Goal: Transaction & Acquisition: Purchase product/service

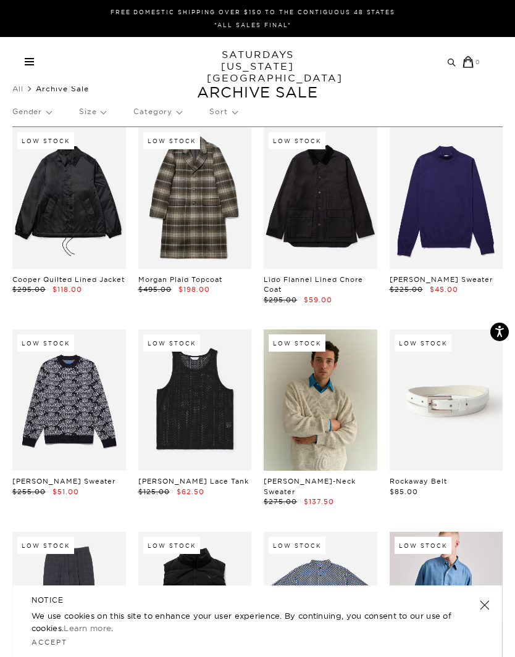
click at [493, 596] on div "NOTICE We use cookies on this site to enhance your user experience. By continui…" at bounding box center [257, 622] width 489 height 72
click at [486, 610] on link at bounding box center [484, 605] width 17 height 17
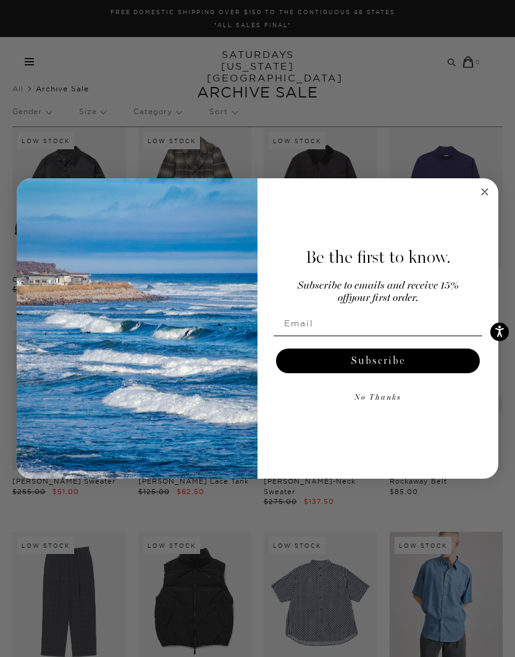
click at [491, 189] on circle "Close dialog" at bounding box center [485, 191] width 14 height 14
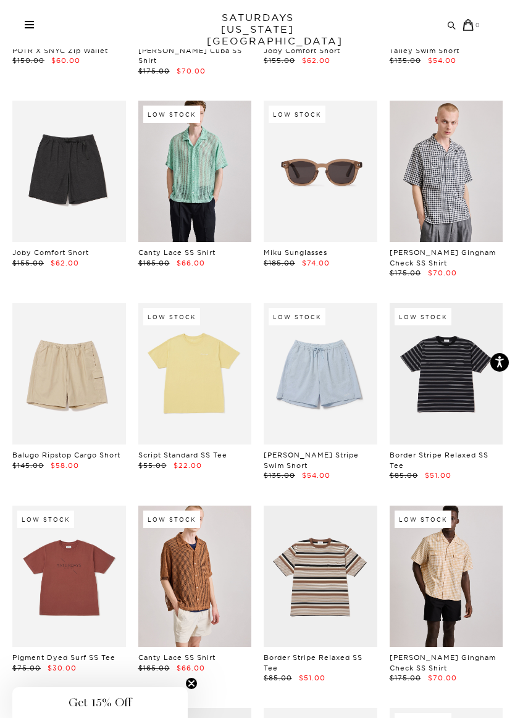
scroll to position [1809, 0]
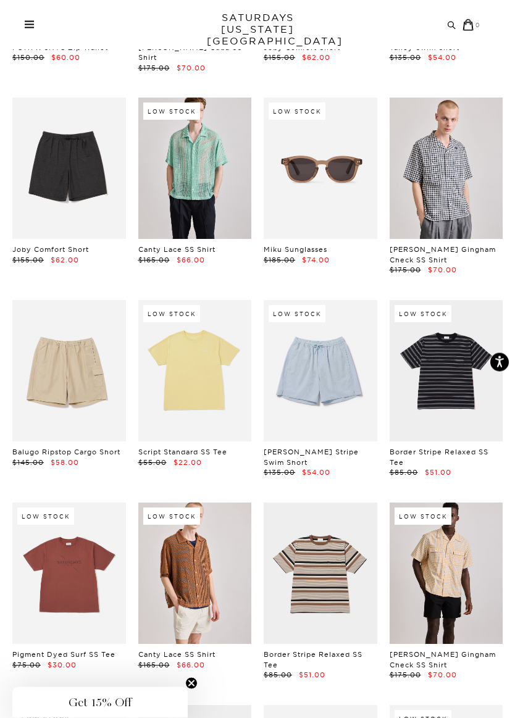
click at [190, 361] on link at bounding box center [195, 370] width 114 height 141
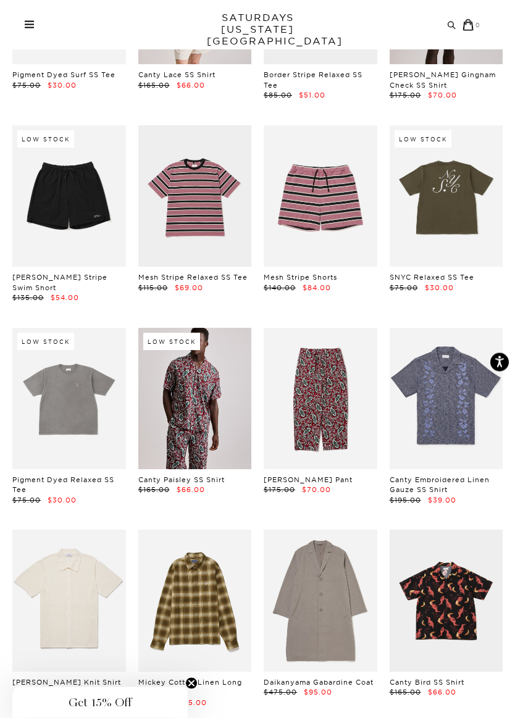
scroll to position [2389, 0]
click at [328, 358] on link at bounding box center [320, 398] width 114 height 141
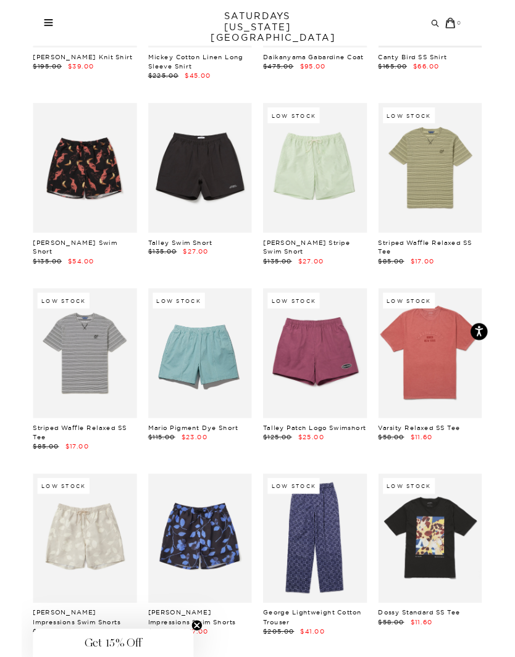
scroll to position [3049, 0]
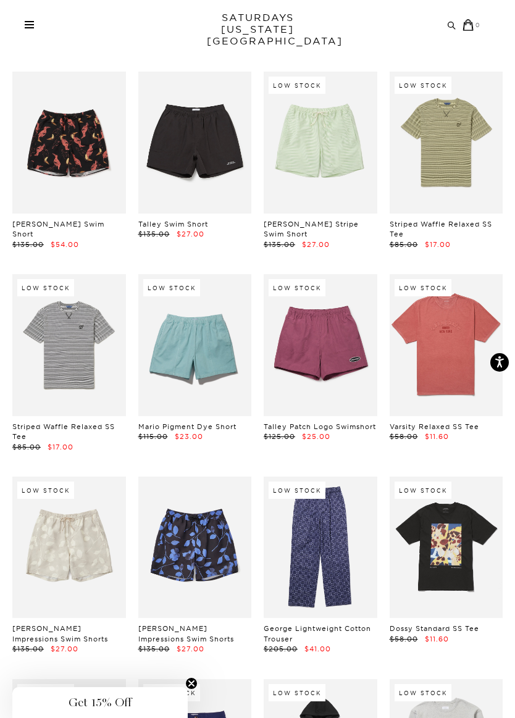
click at [445, 321] on link at bounding box center [446, 344] width 114 height 141
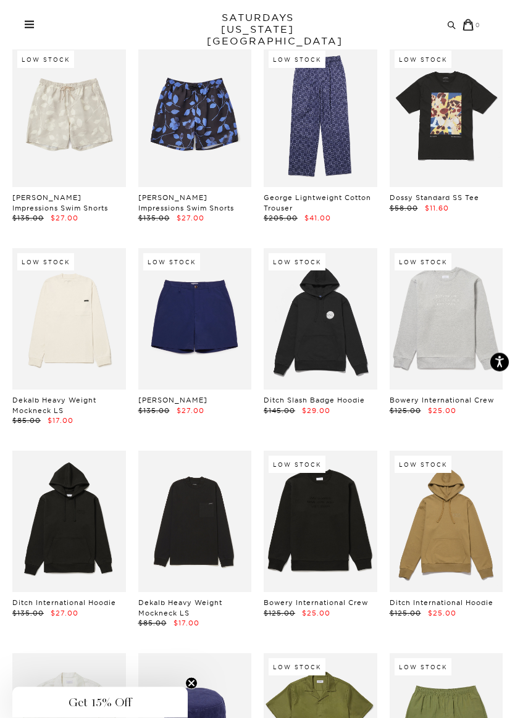
scroll to position [3480, 0]
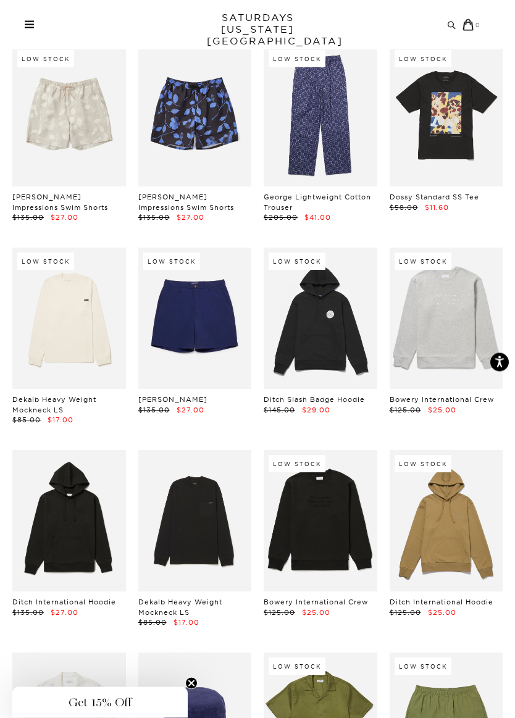
click at [60, 304] on link at bounding box center [69, 318] width 114 height 141
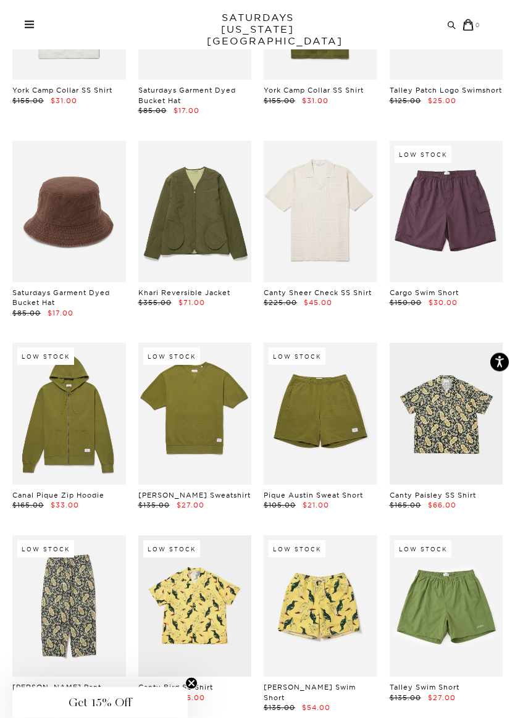
scroll to position [4195, 0]
click at [72, 389] on link at bounding box center [69, 412] width 114 height 141
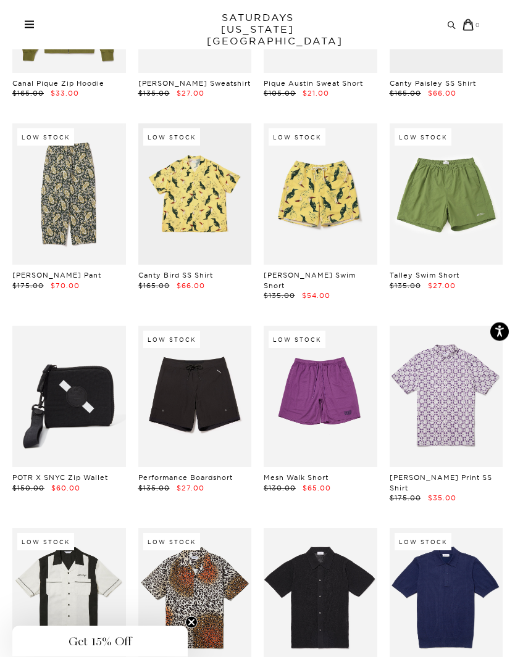
scroll to position [4606, 0]
click at [72, 170] on link at bounding box center [69, 193] width 114 height 141
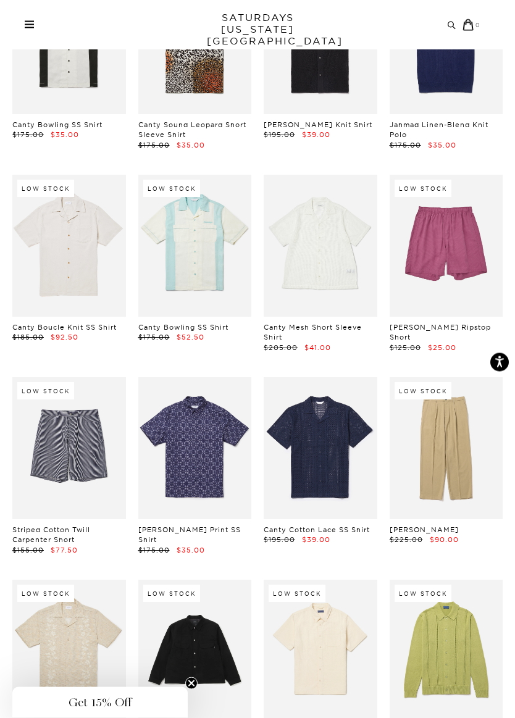
scroll to position [5162, 0]
click at [447, 390] on link at bounding box center [446, 447] width 114 height 141
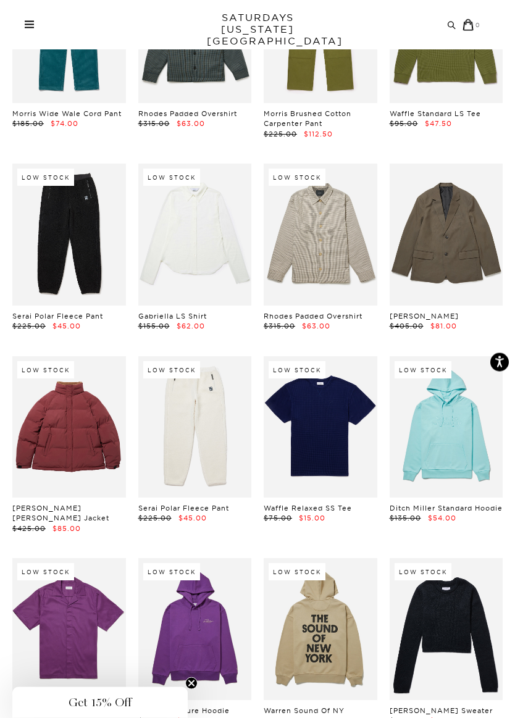
scroll to position [6397, 0]
click at [325, 362] on link at bounding box center [320, 426] width 114 height 141
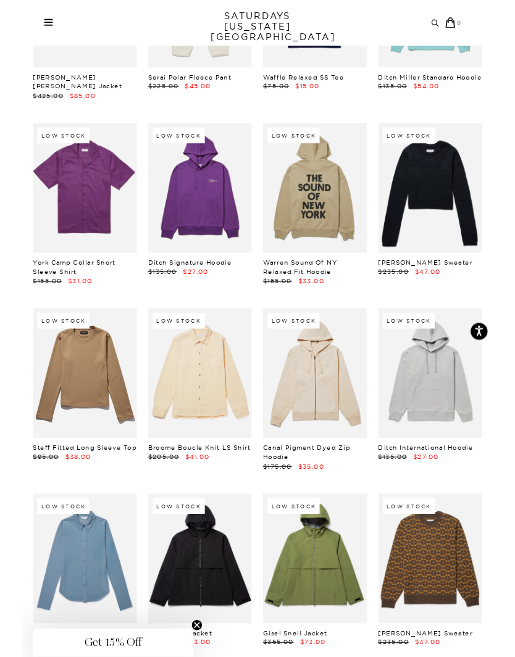
scroll to position [6822, 0]
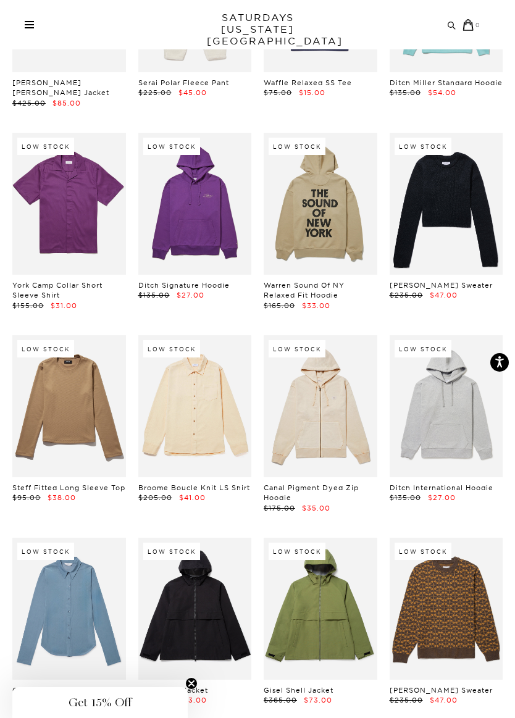
click at [67, 335] on link at bounding box center [69, 405] width 114 height 141
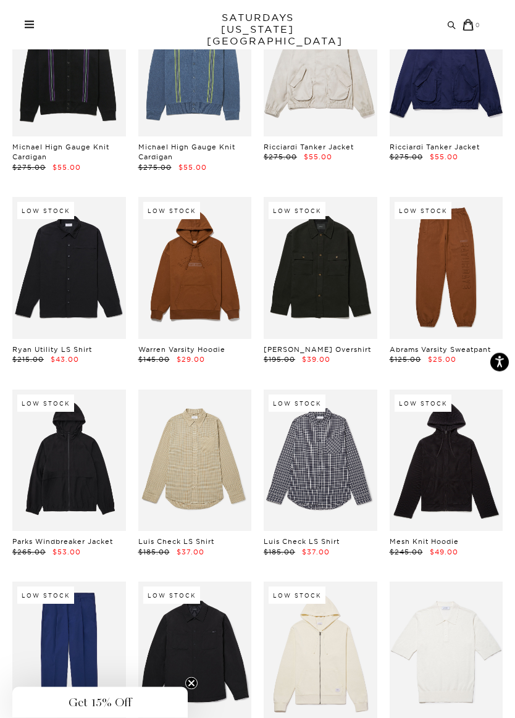
scroll to position [7556, 0]
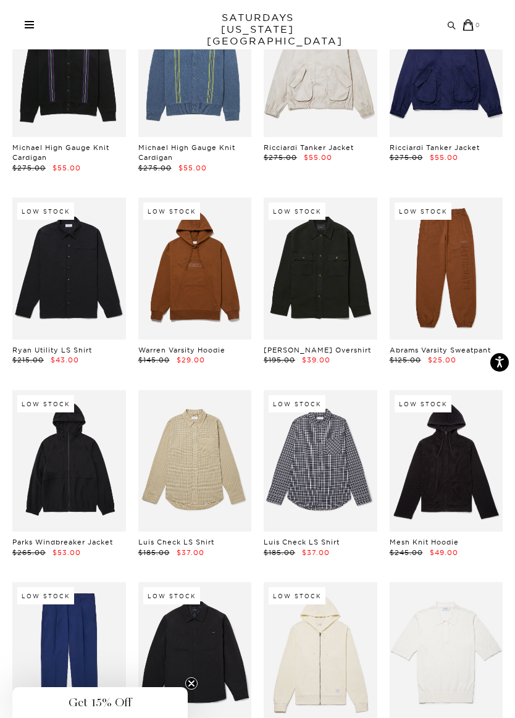
click at [322, 400] on link at bounding box center [320, 460] width 114 height 141
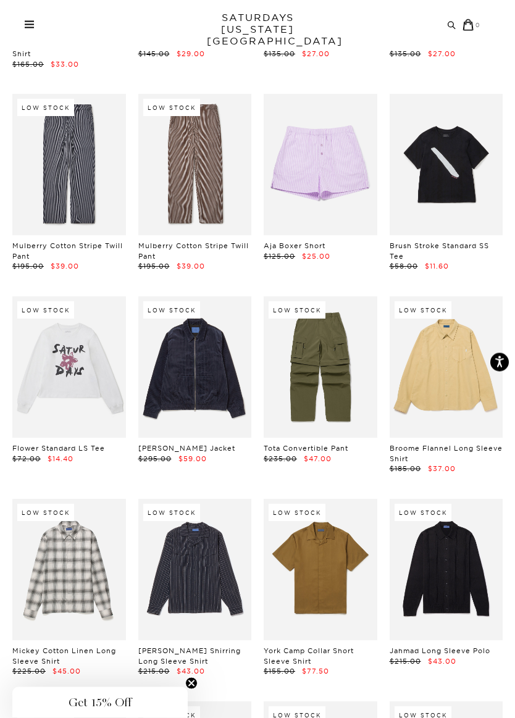
scroll to position [9025, 0]
click at [456, 296] on link at bounding box center [446, 366] width 114 height 141
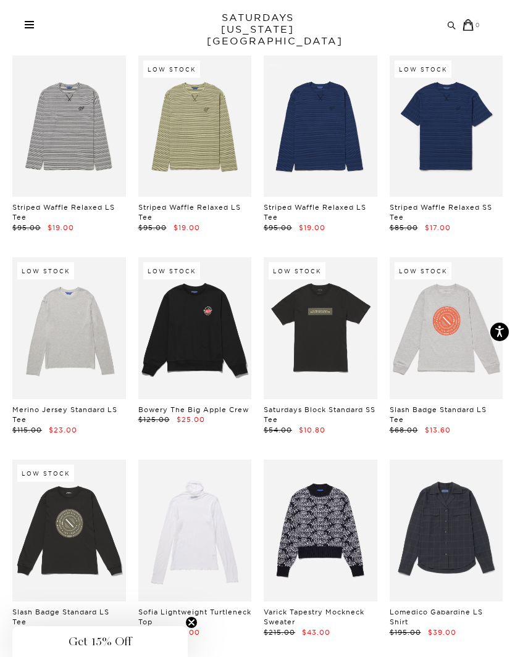
scroll to position [9873, 0]
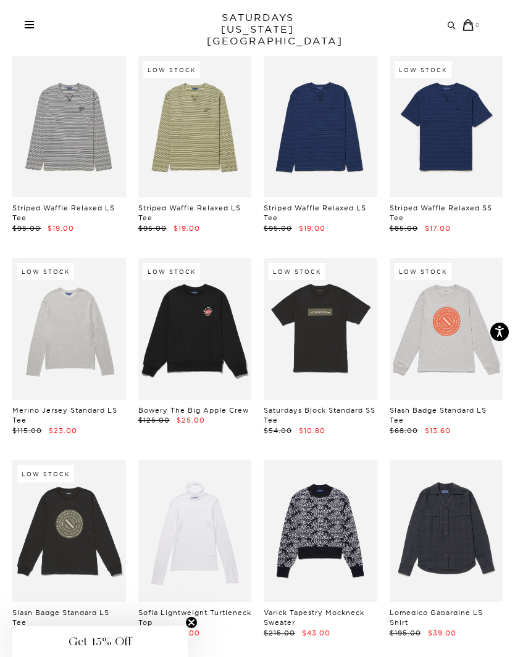
click at [70, 258] on link at bounding box center [69, 328] width 114 height 141
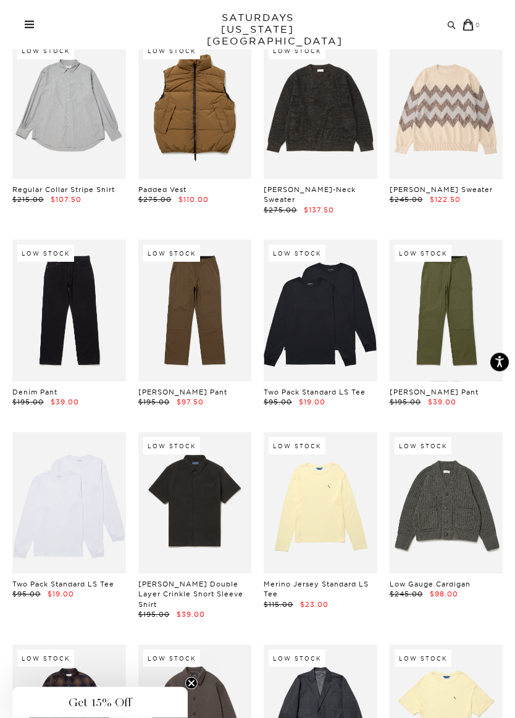
scroll to position [11097, 0]
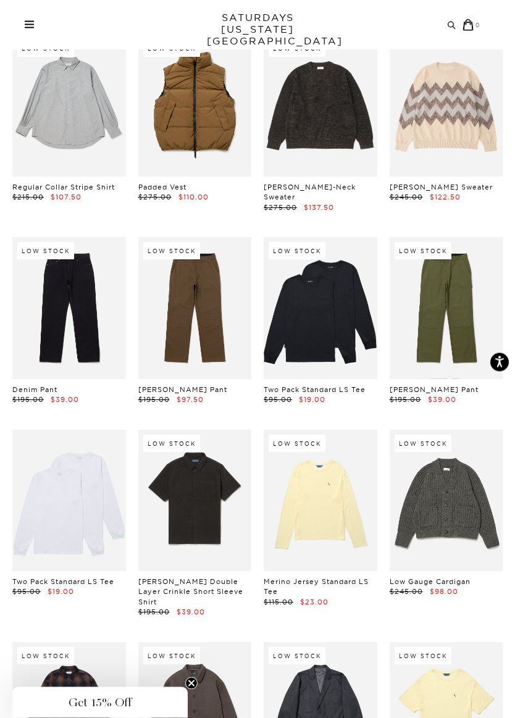
click at [78, 430] on link at bounding box center [69, 500] width 114 height 141
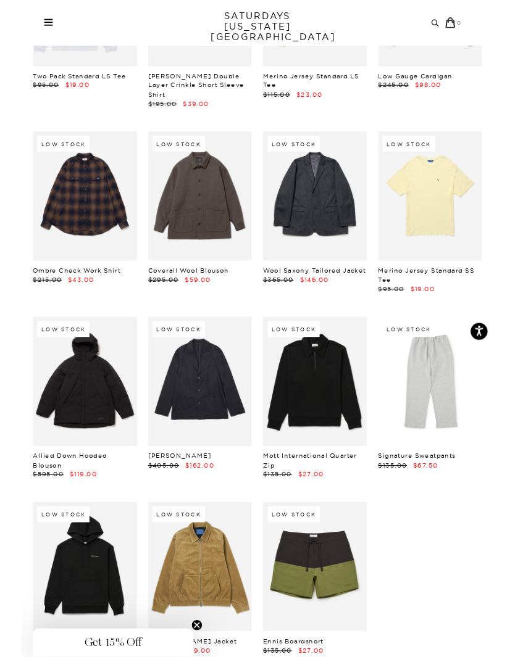
scroll to position [11596, 0]
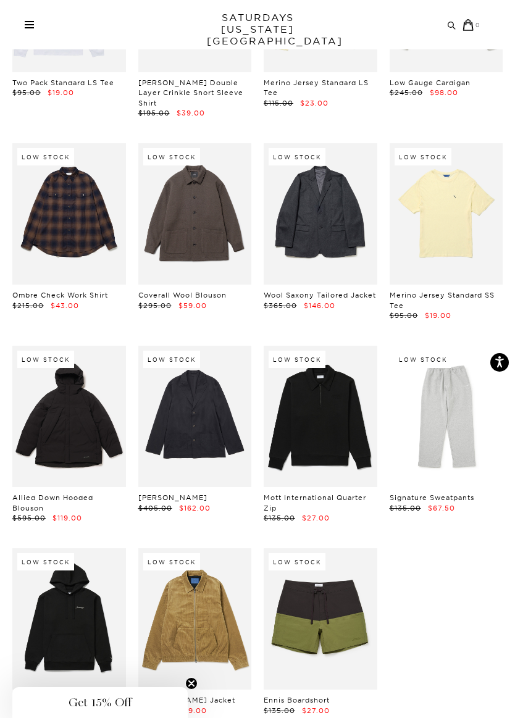
click at [449, 346] on link at bounding box center [446, 416] width 114 height 141
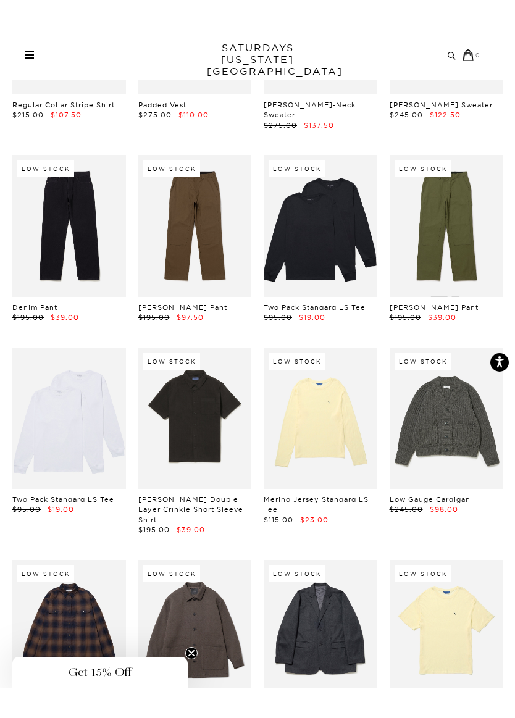
scroll to position [11211, 0]
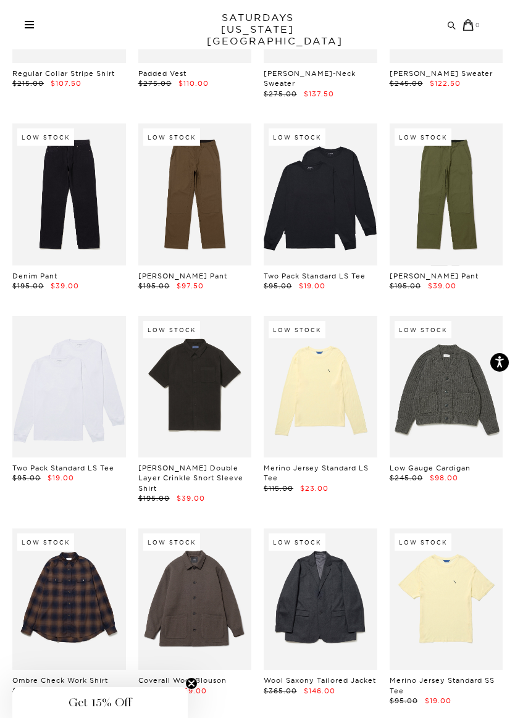
click at [205, 528] on link at bounding box center [195, 598] width 114 height 141
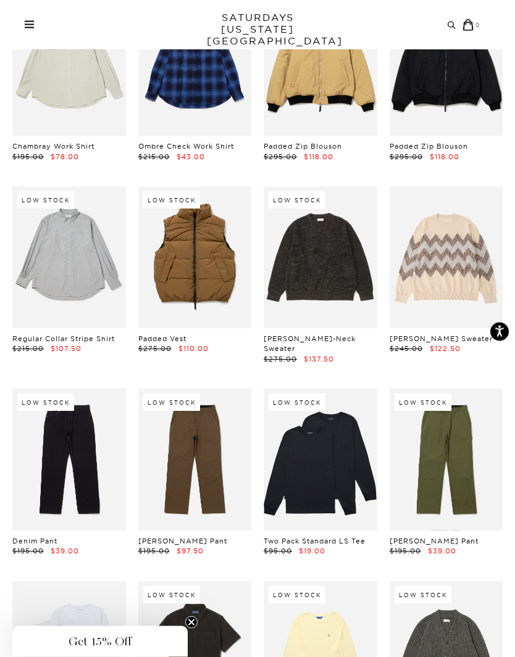
scroll to position [10946, 0]
click at [334, 389] on link at bounding box center [320, 459] width 114 height 141
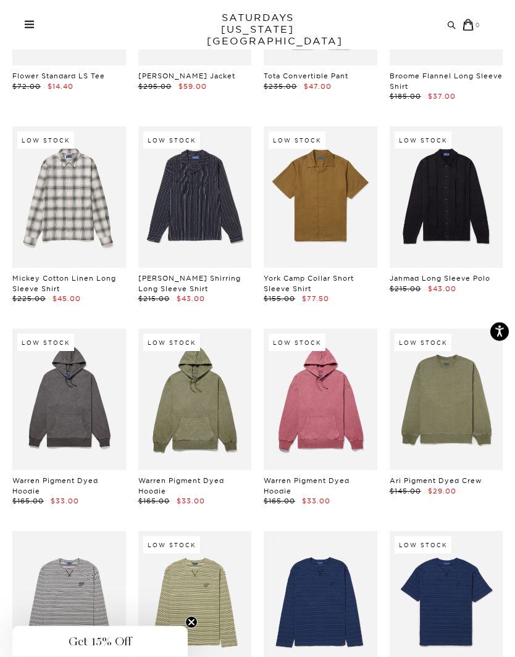
scroll to position [9397, 0]
click at [461, 329] on link at bounding box center [446, 399] width 114 height 141
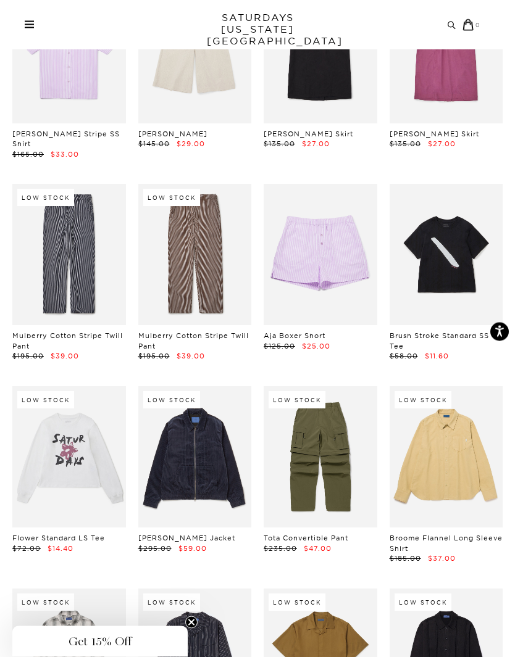
scroll to position [8935, 0]
click at [452, 386] on link at bounding box center [446, 456] width 114 height 141
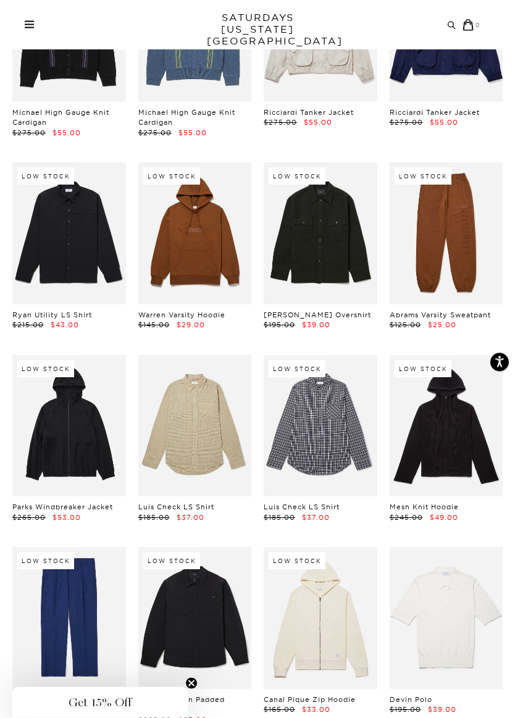
scroll to position [7593, 0]
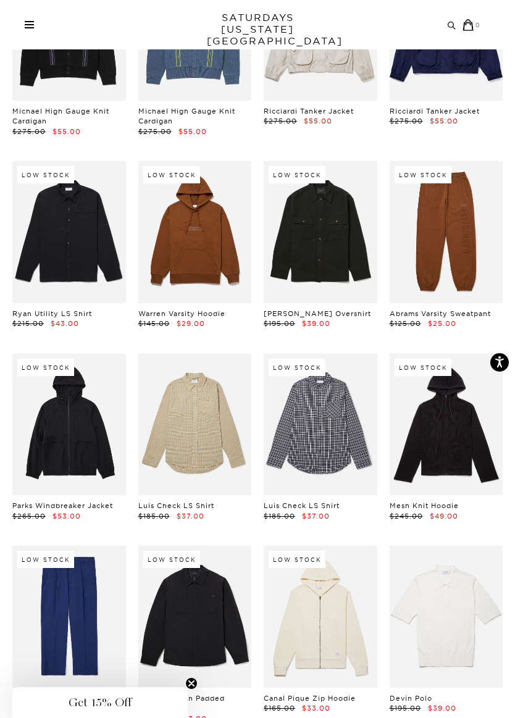
click at [454, 354] on link at bounding box center [446, 424] width 114 height 141
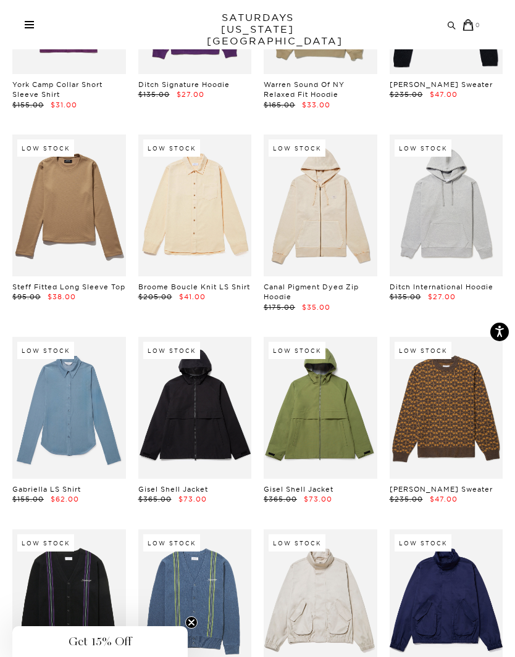
scroll to position [7022, 0]
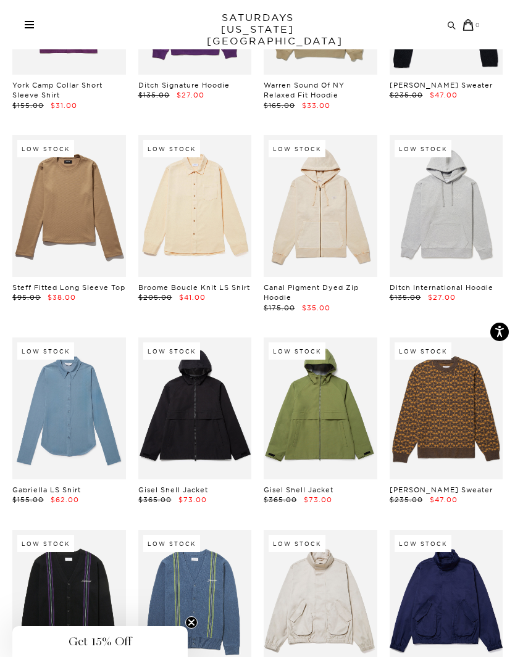
click at [318, 338] on link at bounding box center [320, 408] width 114 height 141
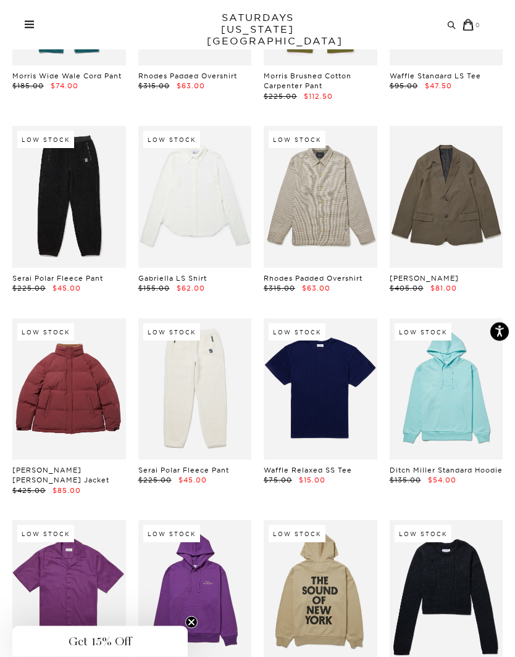
scroll to position [6434, 0]
click at [76, 321] on link at bounding box center [69, 388] width 114 height 141
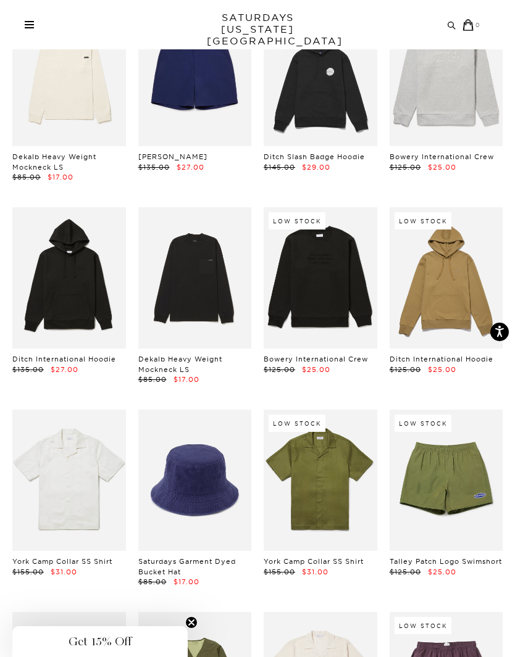
scroll to position [3722, 0]
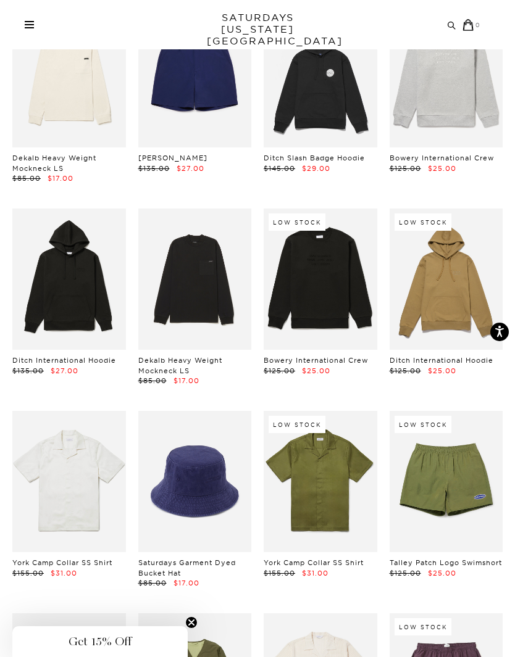
click at [202, 260] on link at bounding box center [195, 279] width 114 height 141
click at [72, 271] on link at bounding box center [69, 279] width 114 height 141
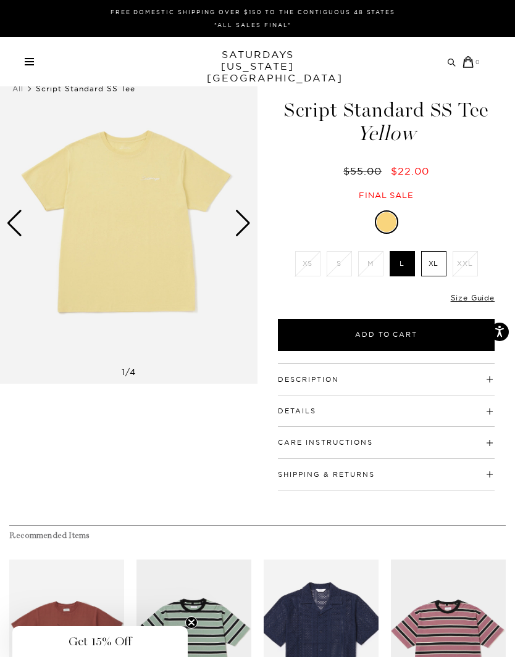
click at [242, 225] on div "Next slide" at bounding box center [242, 223] width 17 height 27
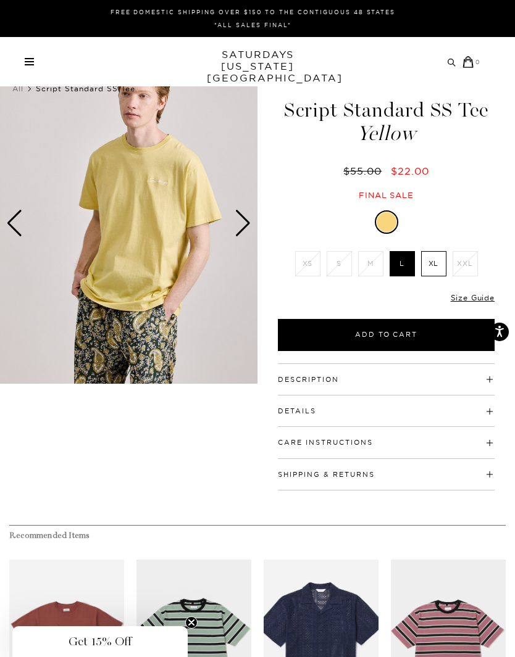
click at [436, 268] on label "XL" at bounding box center [433, 263] width 25 height 25
click at [0, 0] on input "XL" at bounding box center [0, 0] width 0 height 0
click at [392, 336] on button "Add to Cart" at bounding box center [386, 335] width 217 height 32
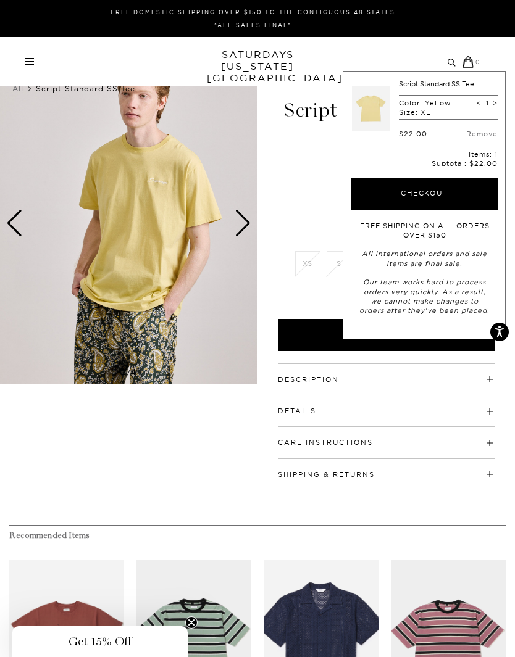
click at [311, 254] on li "XS" at bounding box center [307, 263] width 31 height 25
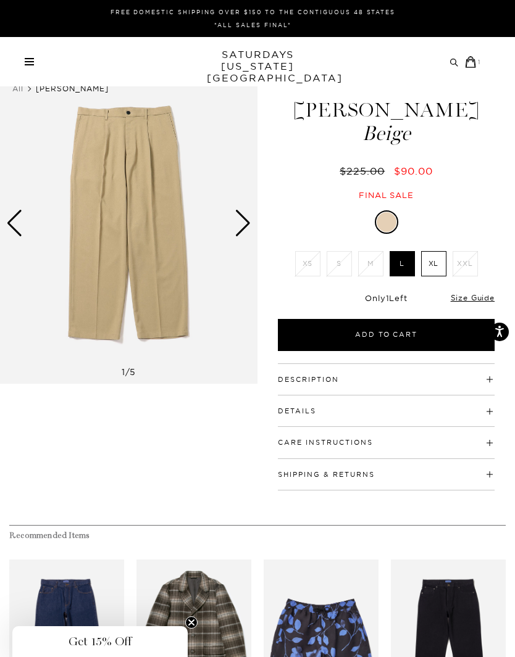
click at [241, 220] on div "Next slide" at bounding box center [242, 223] width 17 height 27
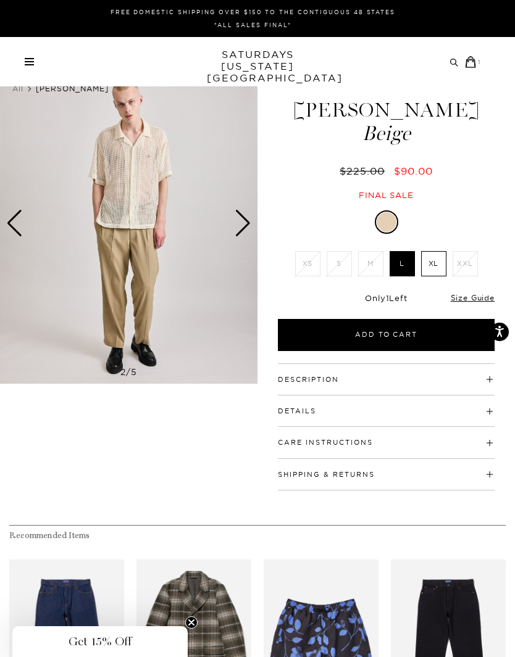
click at [405, 412] on h4 "Details" at bounding box center [386, 406] width 217 height 20
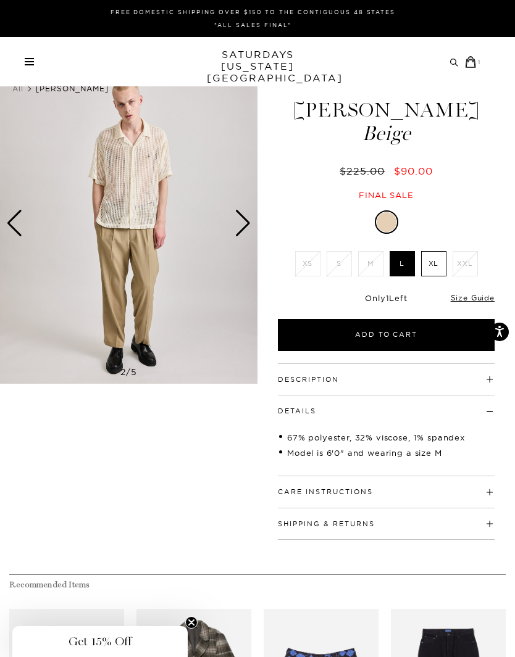
click at [436, 260] on label "XL" at bounding box center [433, 263] width 25 height 25
click at [0, 0] on input "XL" at bounding box center [0, 0] width 0 height 0
click at [406, 337] on button "Add to Cart" at bounding box center [386, 335] width 217 height 32
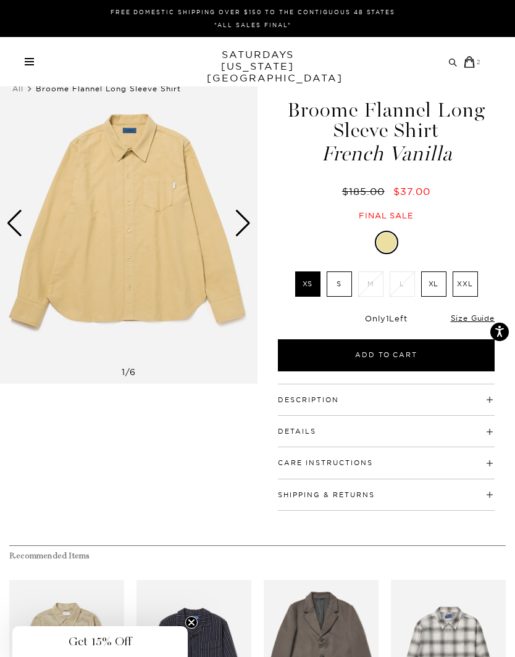
click at [367, 401] on h4 "Description" at bounding box center [386, 394] width 217 height 20
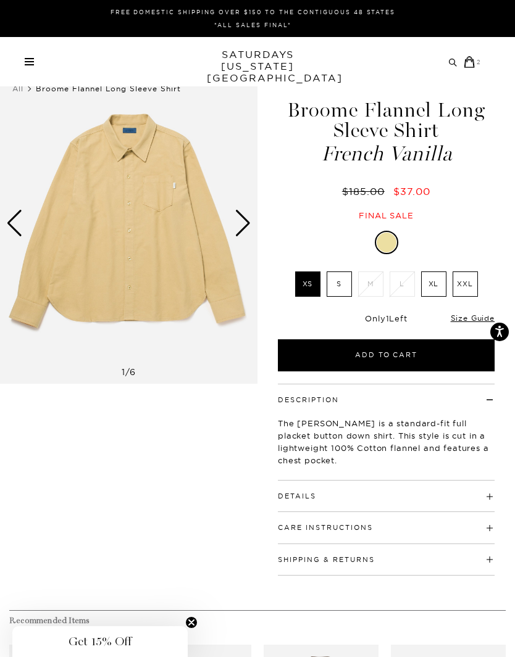
click at [247, 225] on div "Next slide" at bounding box center [242, 223] width 17 height 27
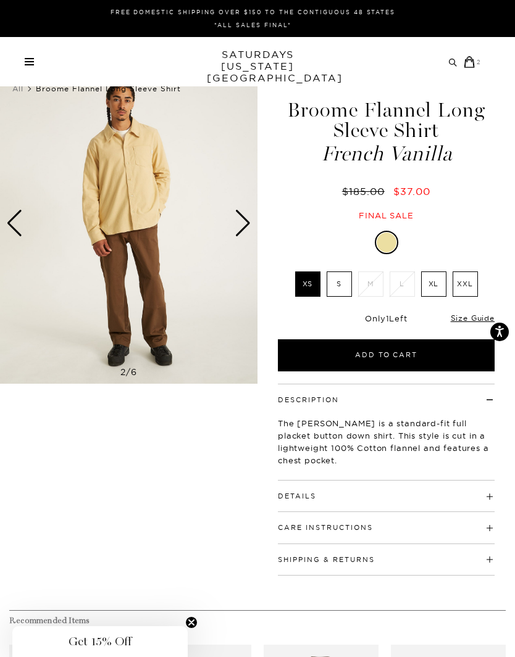
click at [250, 221] on div "Next slide" at bounding box center [242, 223] width 17 height 27
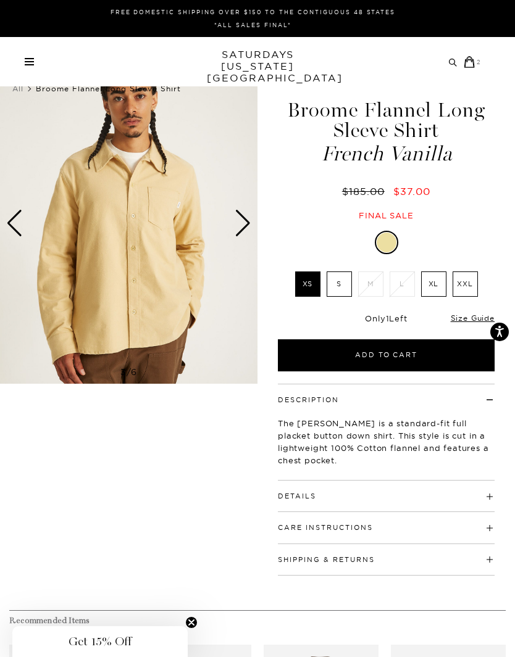
click at [249, 223] on div "Next slide" at bounding box center [242, 223] width 17 height 27
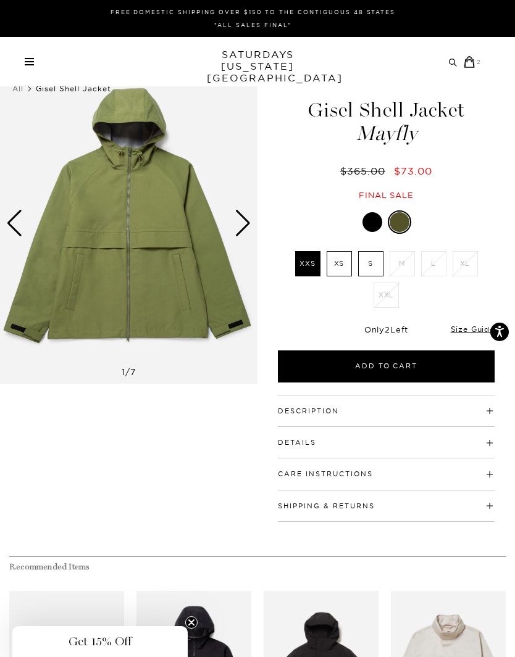
click at [384, 413] on h4 "Description" at bounding box center [386, 406] width 217 height 20
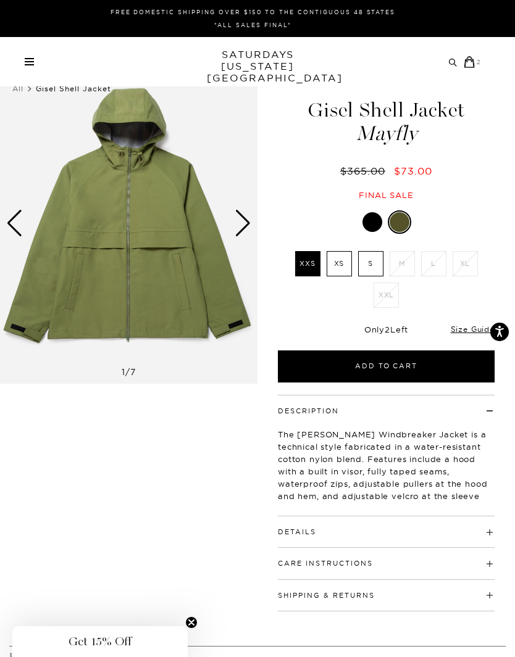
click at [242, 220] on div "Next slide" at bounding box center [242, 223] width 17 height 27
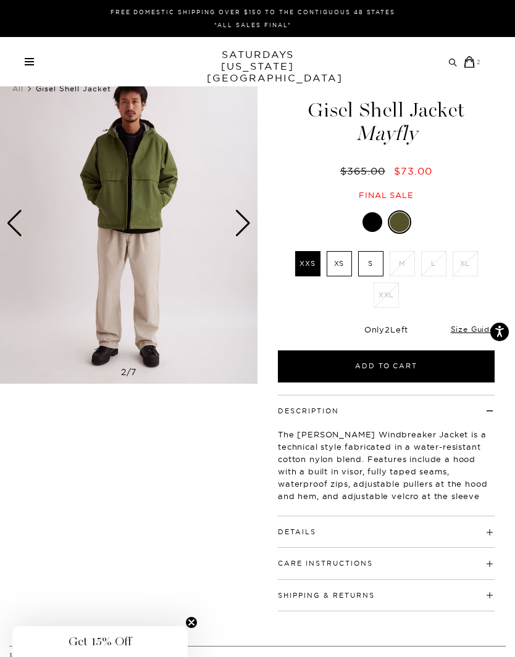
click at [243, 225] on div "Next slide" at bounding box center [242, 223] width 17 height 27
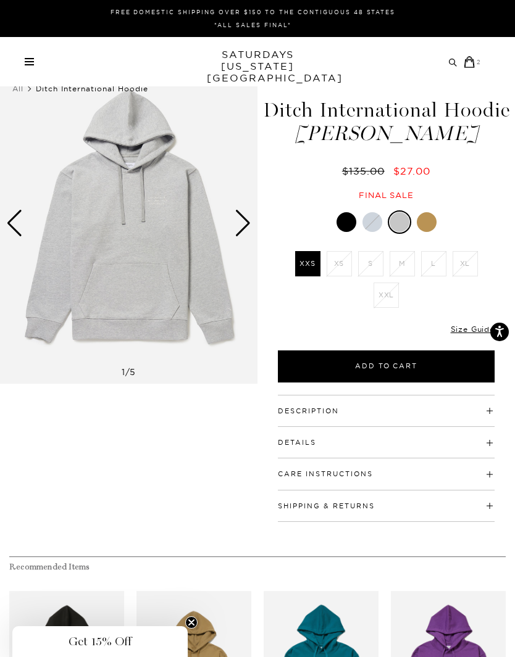
click at [432, 221] on div at bounding box center [426, 222] width 20 height 20
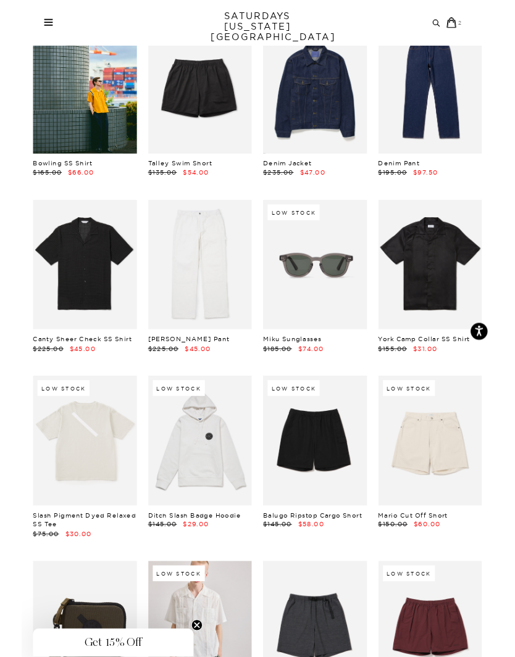
scroll to position [1093, 0]
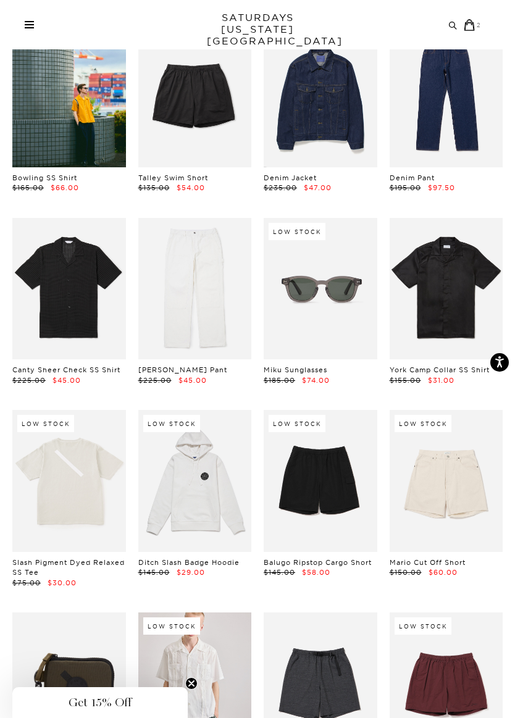
click at [202, 284] on link at bounding box center [195, 288] width 114 height 141
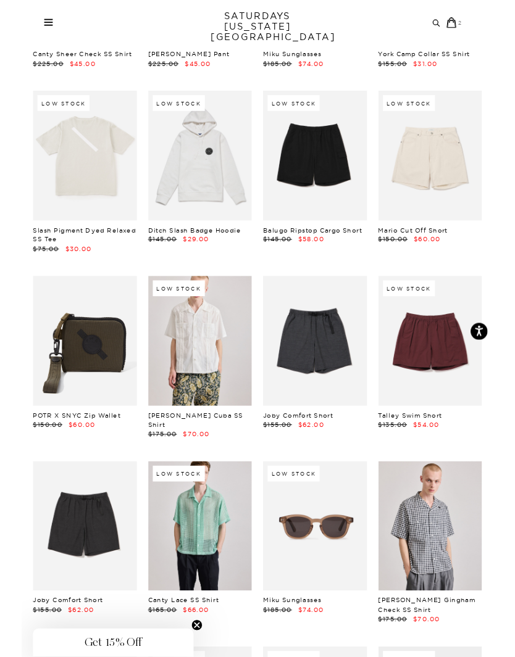
scroll to position [1404, 0]
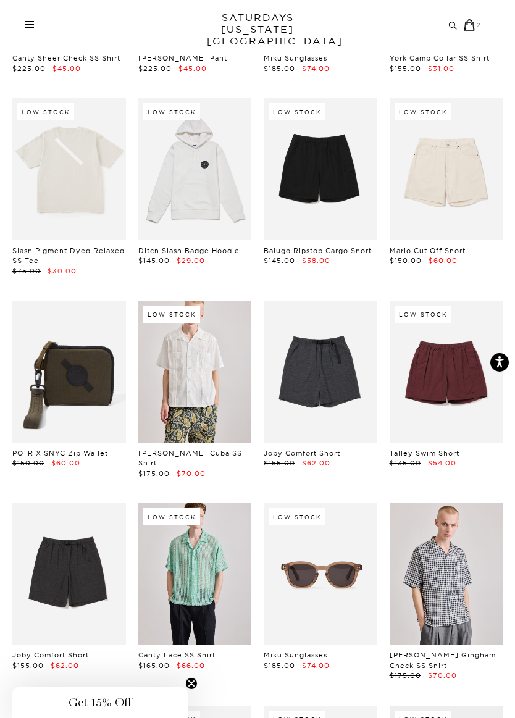
click at [89, 168] on link at bounding box center [69, 168] width 114 height 141
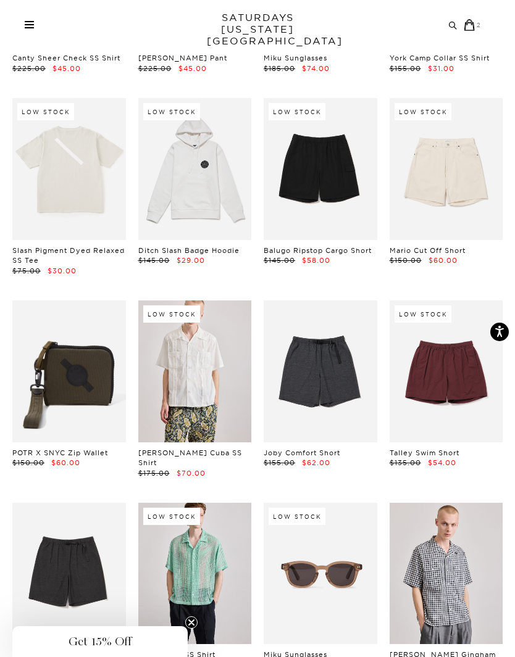
click at [82, 166] on link at bounding box center [69, 168] width 114 height 141
click at [101, 632] on span "Get 15% Off" at bounding box center [99, 641] width 175 height 31
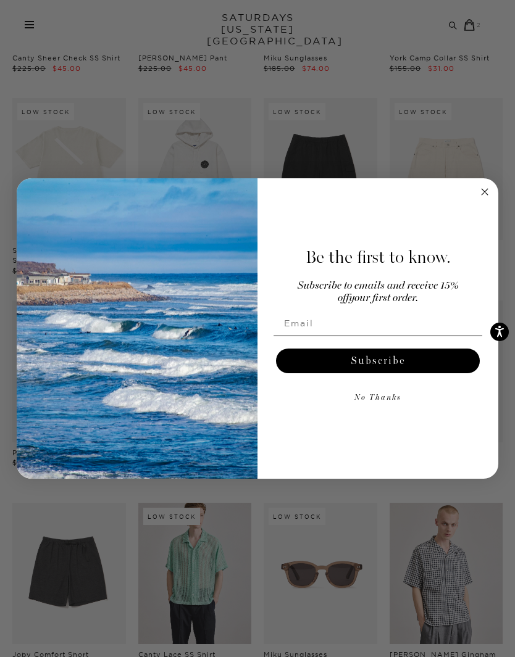
click at [379, 410] on button "No Thanks" at bounding box center [377, 398] width 209 height 25
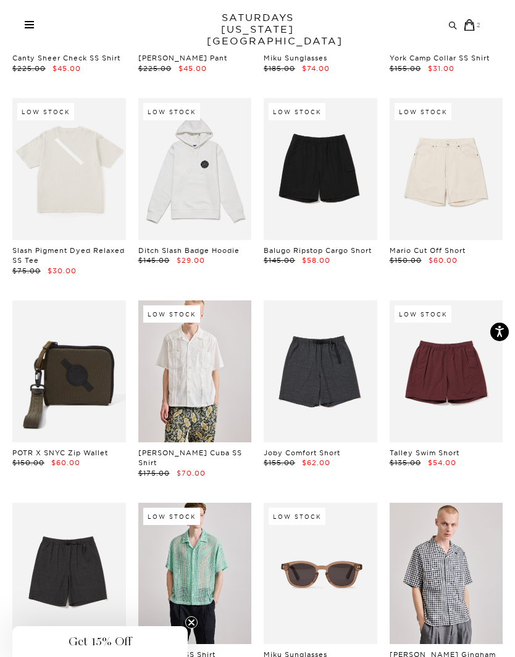
click at [475, 25] on icon at bounding box center [469, 25] width 12 height 12
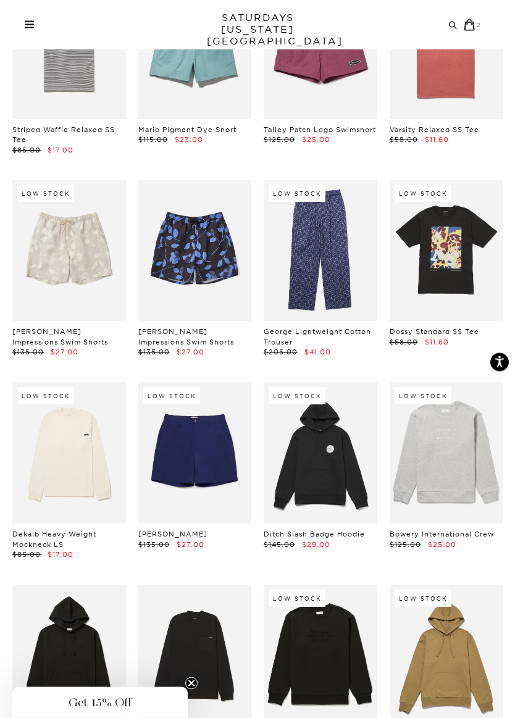
scroll to position [3346, 0]
click at [337, 245] on link at bounding box center [320, 250] width 114 height 141
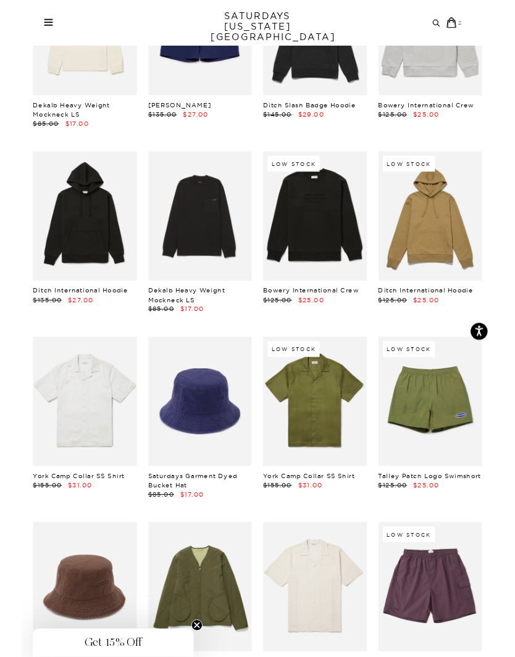
scroll to position [3766, 0]
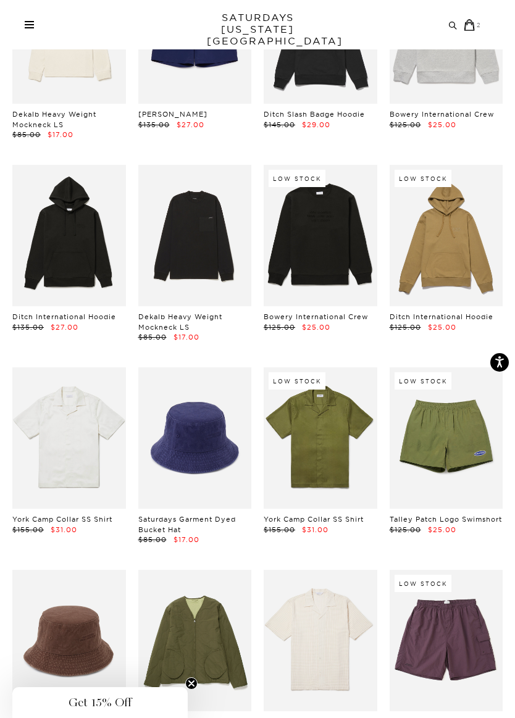
click at [200, 409] on link at bounding box center [195, 437] width 114 height 141
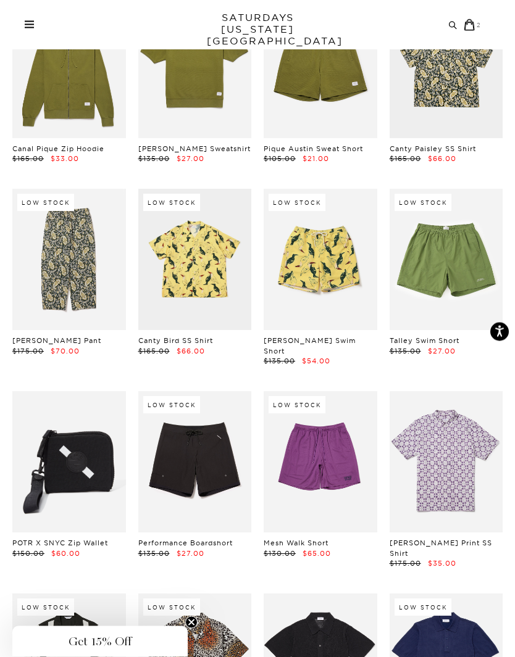
scroll to position [4541, 0]
click at [71, 226] on link at bounding box center [69, 259] width 114 height 141
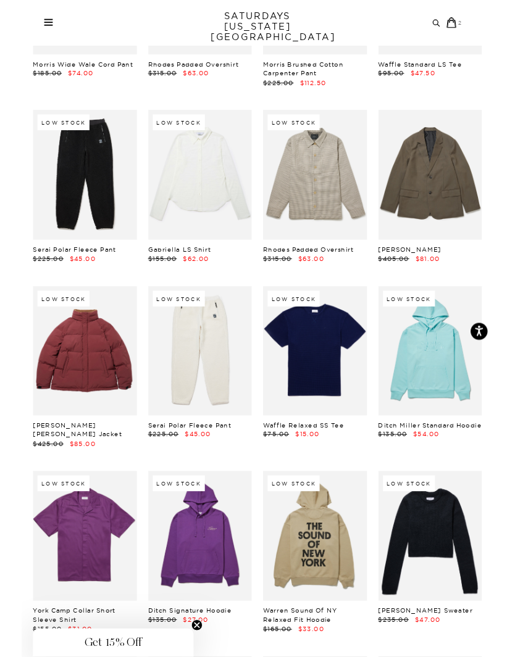
scroll to position [6441, 0]
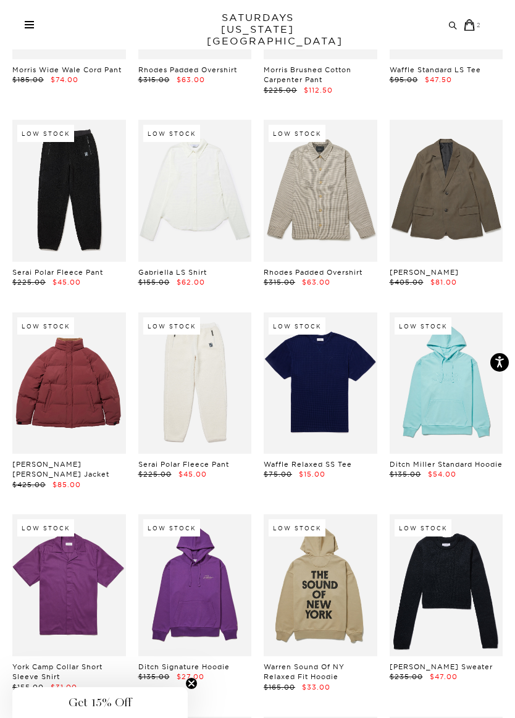
click at [338, 329] on link at bounding box center [320, 382] width 114 height 141
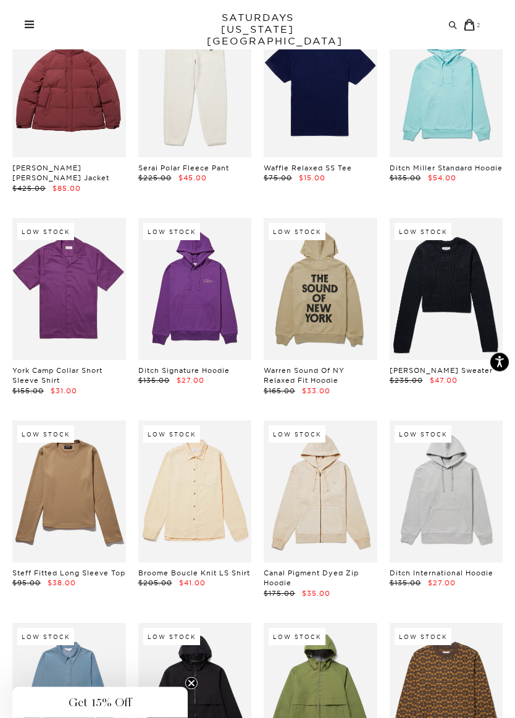
scroll to position [6737, 0]
click at [199, 433] on link at bounding box center [195, 490] width 114 height 141
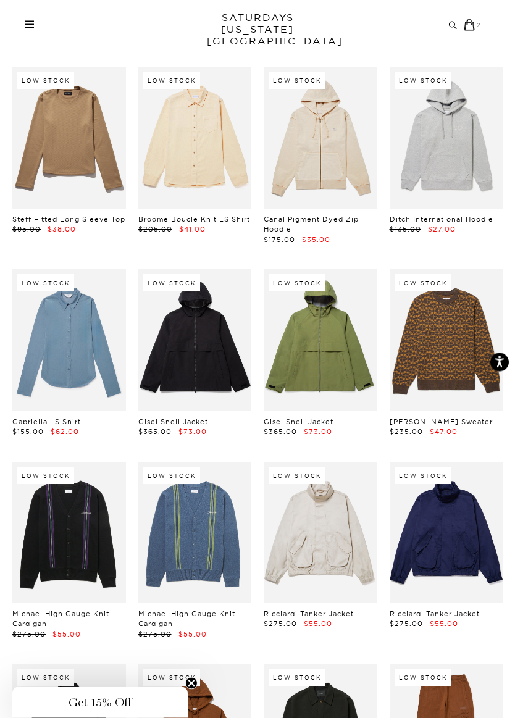
scroll to position [7090, 0]
click at [201, 271] on link at bounding box center [195, 339] width 114 height 141
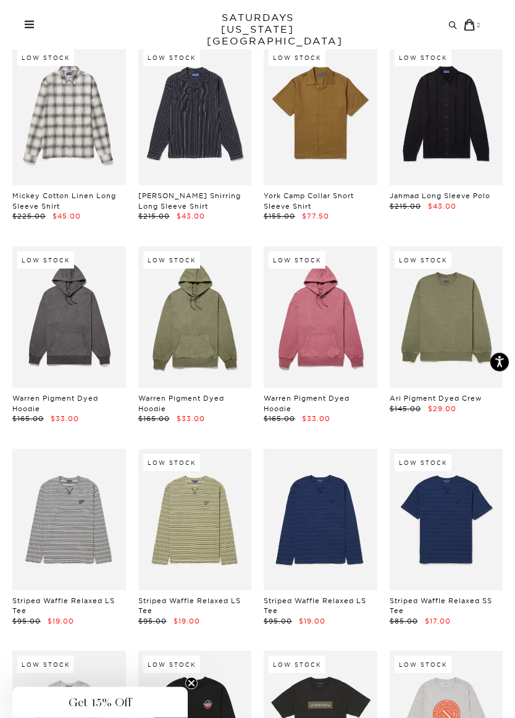
scroll to position [9480, 0]
click at [328, 449] on link at bounding box center [320, 519] width 114 height 141
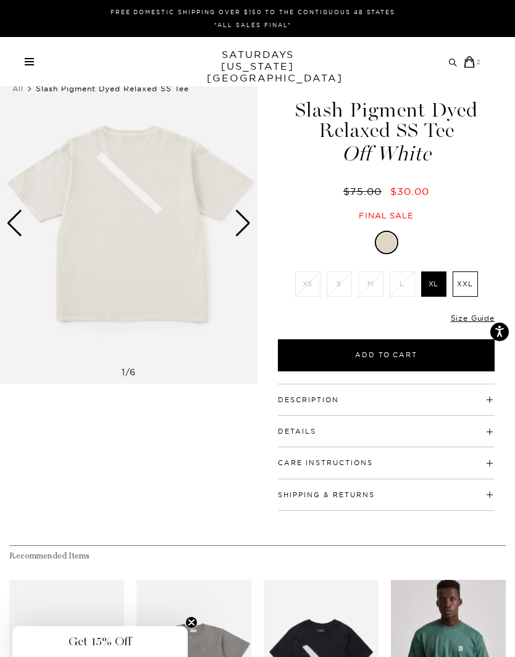
click at [238, 227] on div "Next slide" at bounding box center [242, 223] width 17 height 27
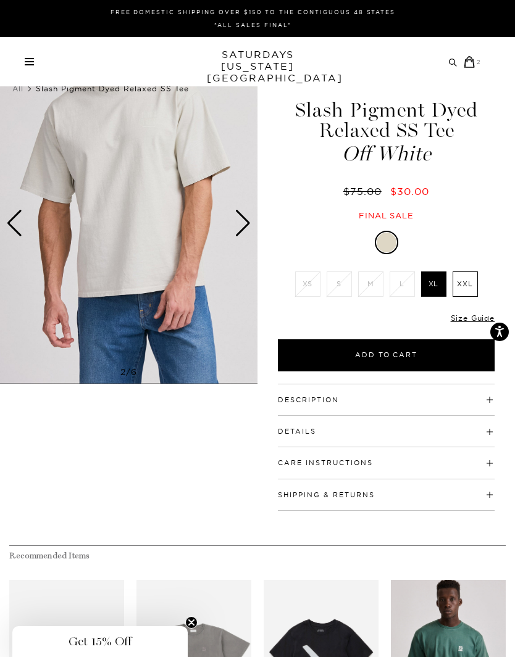
click at [251, 220] on img at bounding box center [128, 222] width 257 height 321
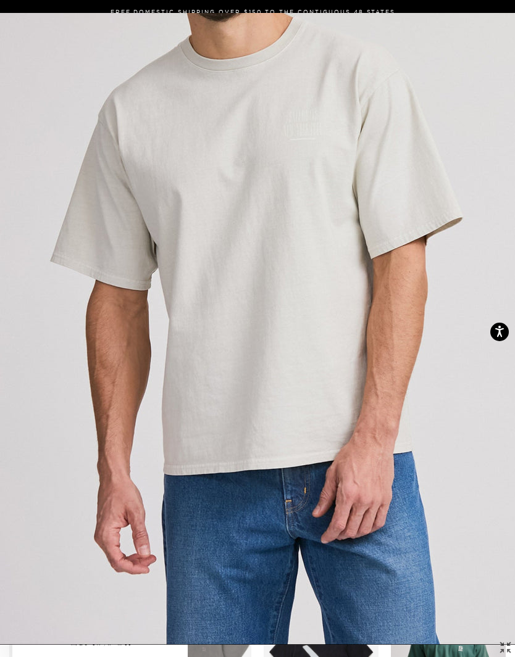
scroll to position [0, 6]
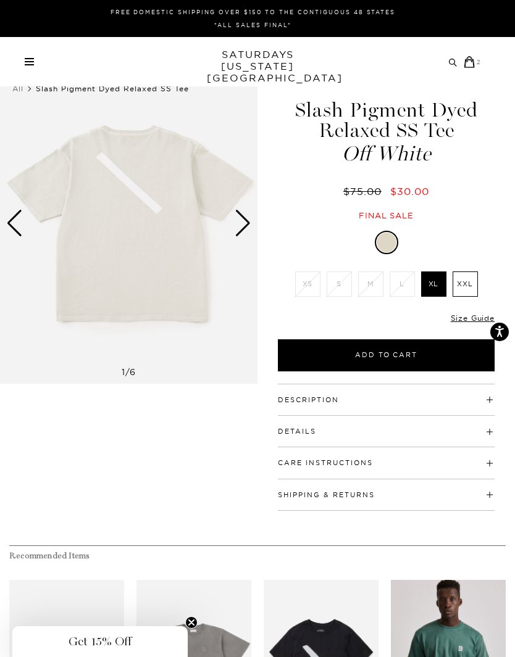
click at [244, 225] on div "Next slide" at bounding box center [242, 223] width 17 height 27
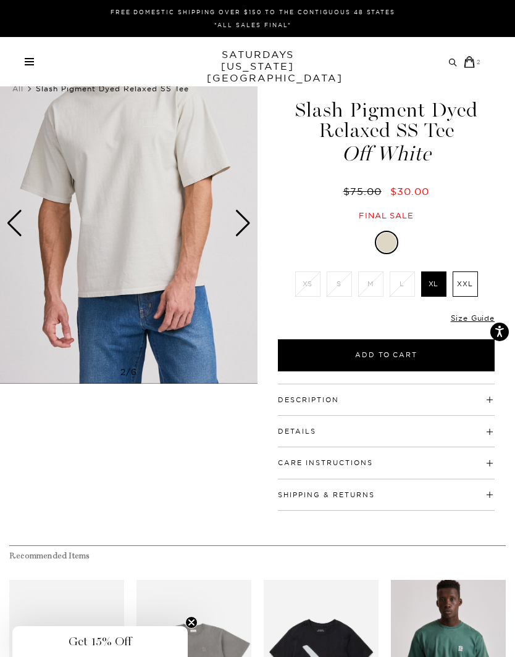
click at [246, 222] on div "Next slide" at bounding box center [242, 223] width 17 height 27
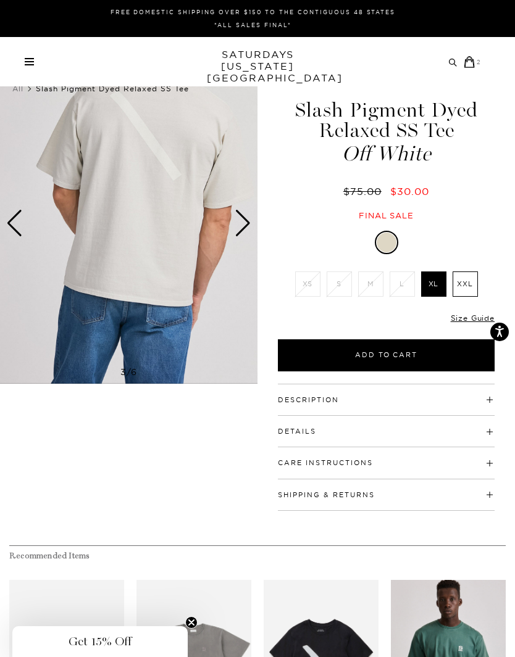
click at [241, 226] on div "Next slide" at bounding box center [242, 223] width 17 height 27
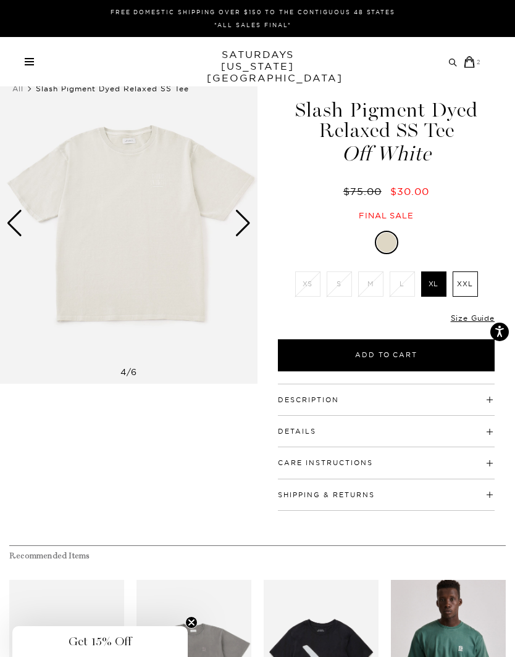
click at [242, 224] on div "Next slide" at bounding box center [242, 223] width 17 height 27
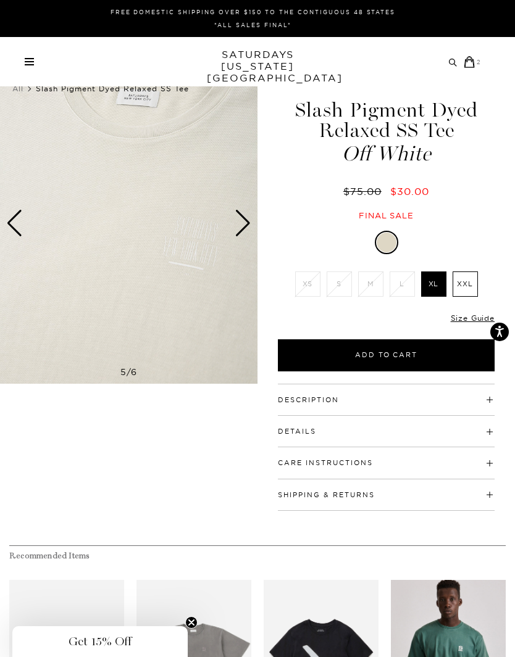
click at [243, 225] on div "Next slide" at bounding box center [242, 223] width 17 height 27
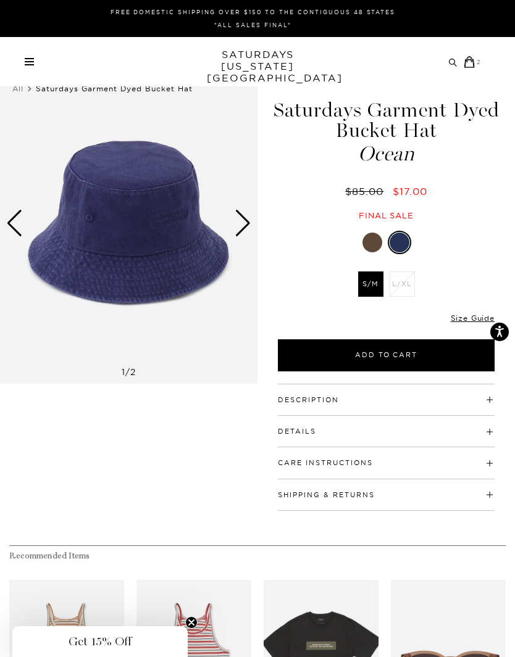
click at [370, 246] on div at bounding box center [372, 243] width 20 height 20
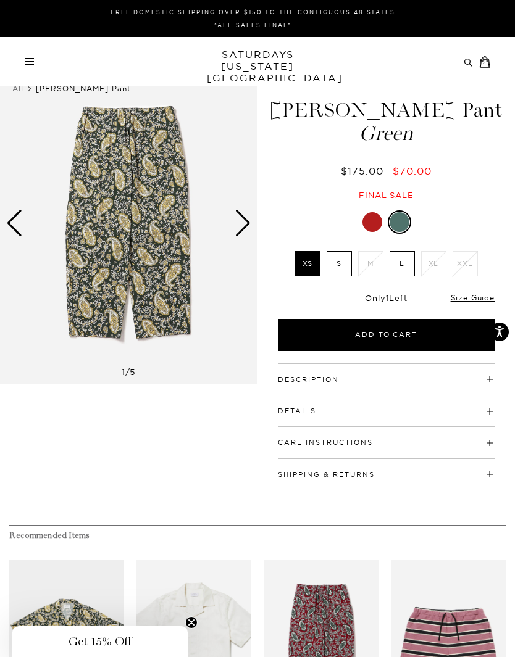
click at [356, 411] on h4 "Details" at bounding box center [386, 406] width 217 height 20
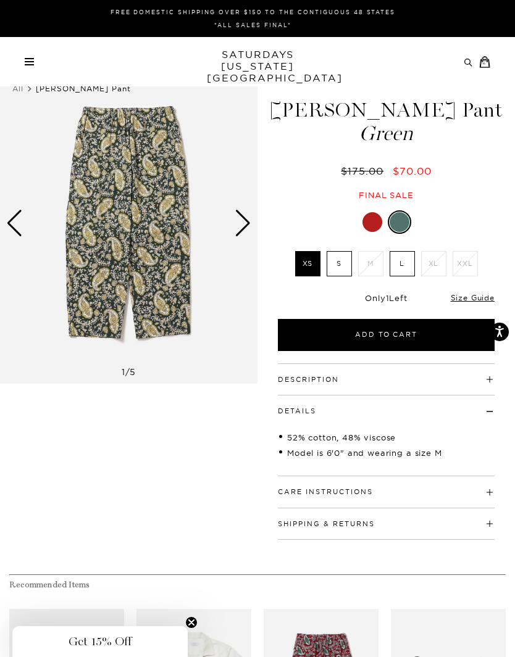
click at [241, 222] on div "Next slide" at bounding box center [242, 223] width 17 height 27
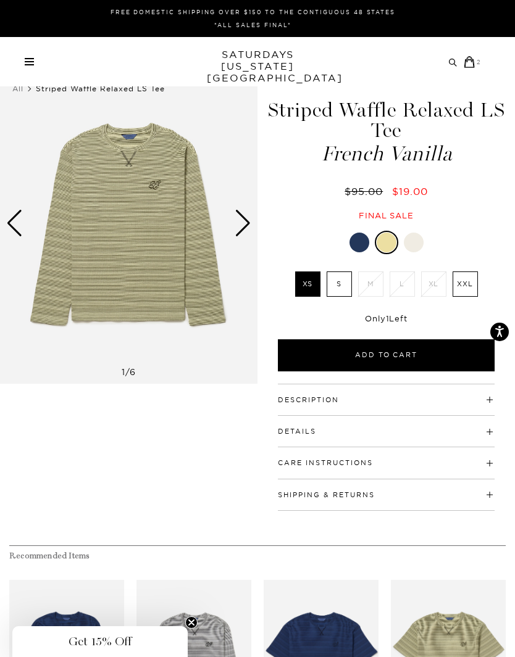
click at [357, 239] on div at bounding box center [359, 243] width 20 height 20
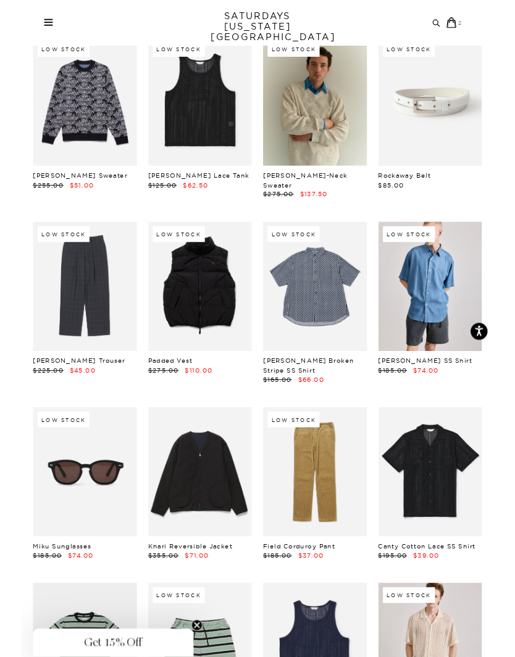
scroll to position [294, 0]
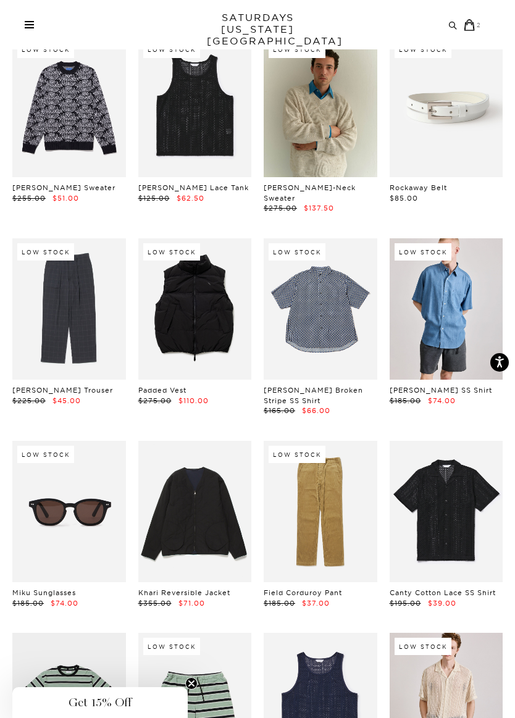
click at [67, 309] on link at bounding box center [69, 308] width 114 height 141
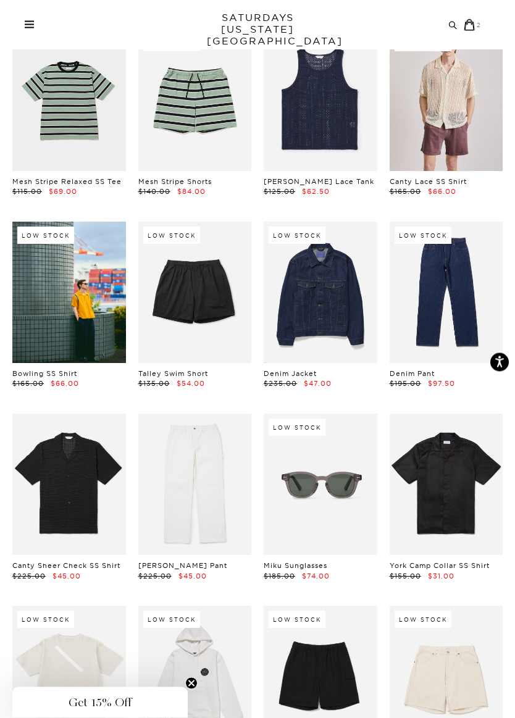
scroll to position [897, 0]
click at [331, 286] on link at bounding box center [320, 292] width 114 height 141
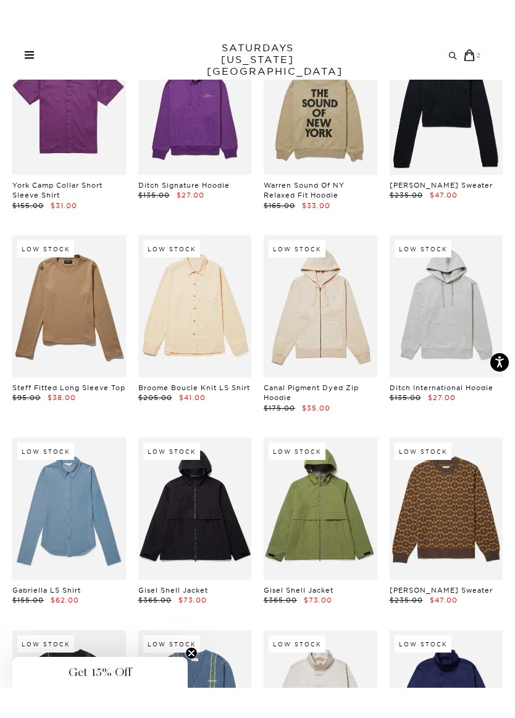
scroll to position [6953, 0]
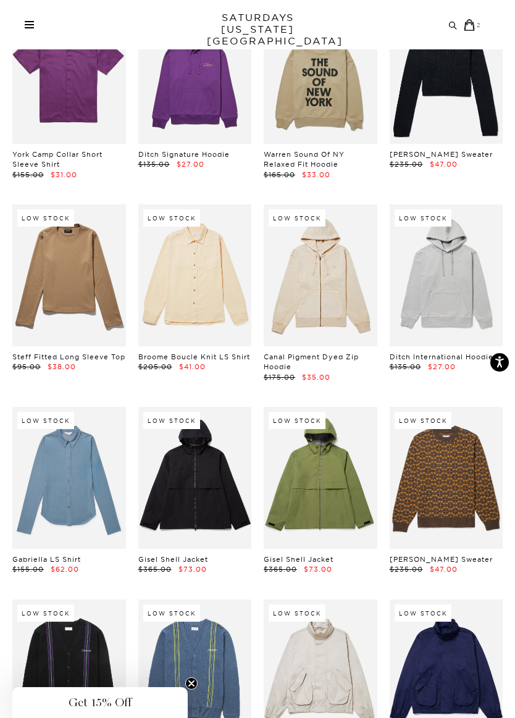
click at [326, 407] on link at bounding box center [320, 477] width 114 height 141
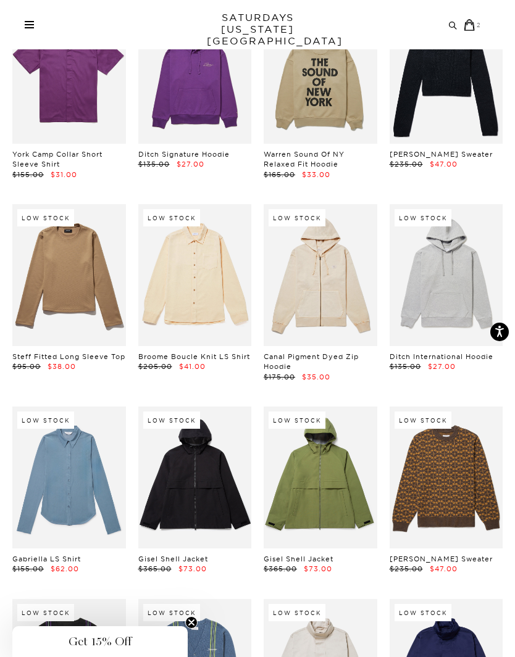
click at [195, 411] on link at bounding box center [195, 477] width 114 height 141
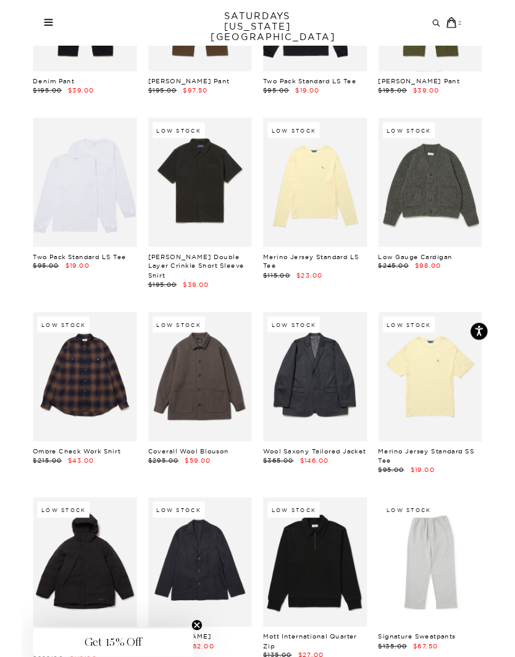
scroll to position [11398, 0]
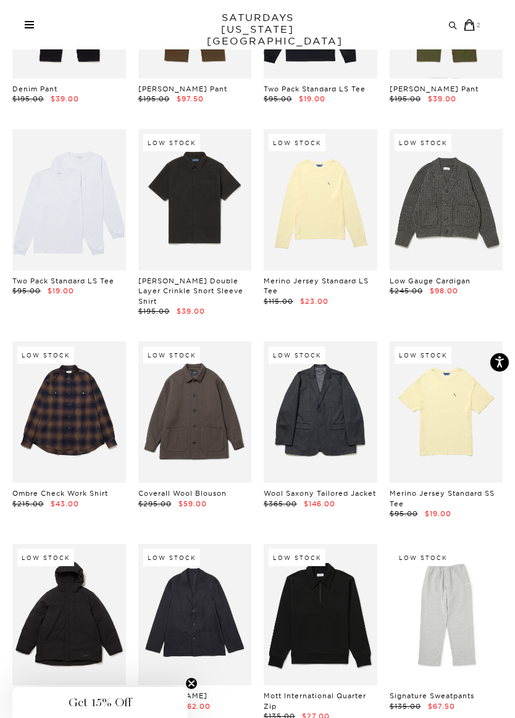
click at [204, 341] on link at bounding box center [195, 411] width 114 height 141
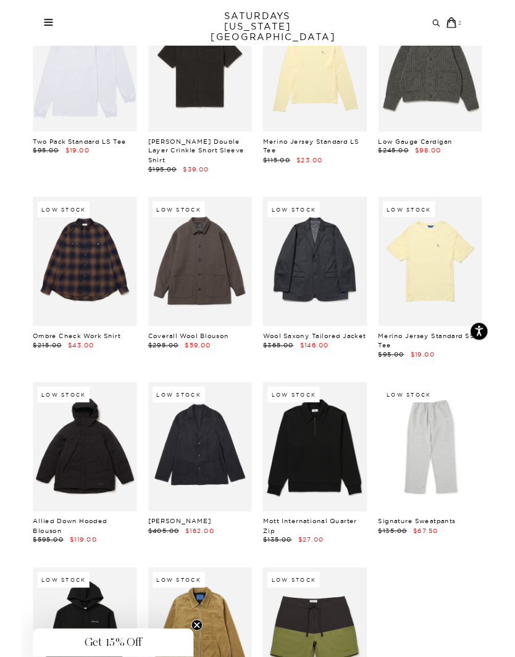
scroll to position [11524, 0]
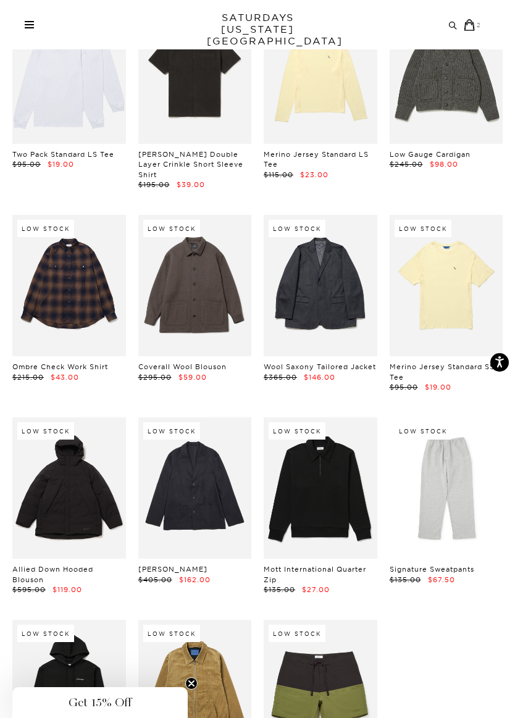
click at [470, 417] on link at bounding box center [446, 487] width 114 height 141
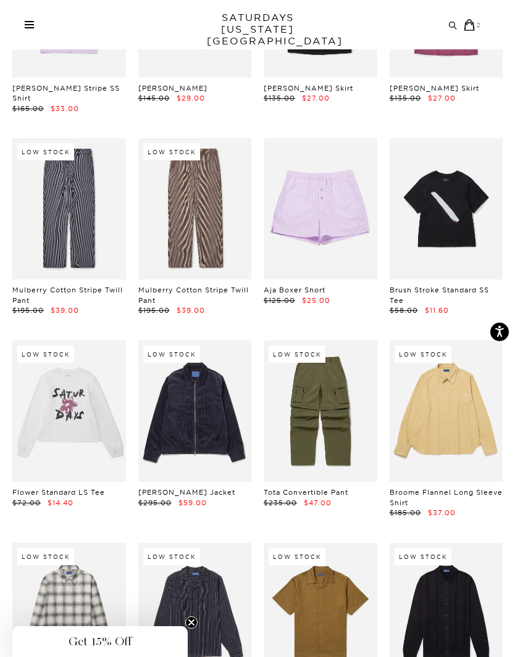
scroll to position [8980, 0]
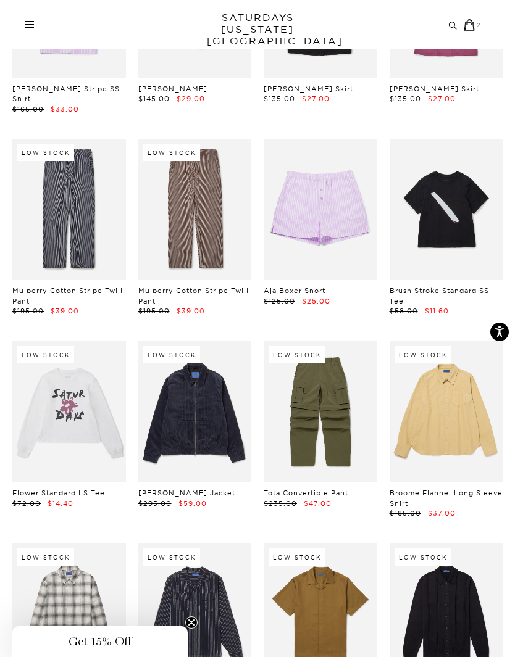
click at [455, 341] on link at bounding box center [446, 411] width 114 height 141
click at [454, 139] on link at bounding box center [446, 209] width 114 height 141
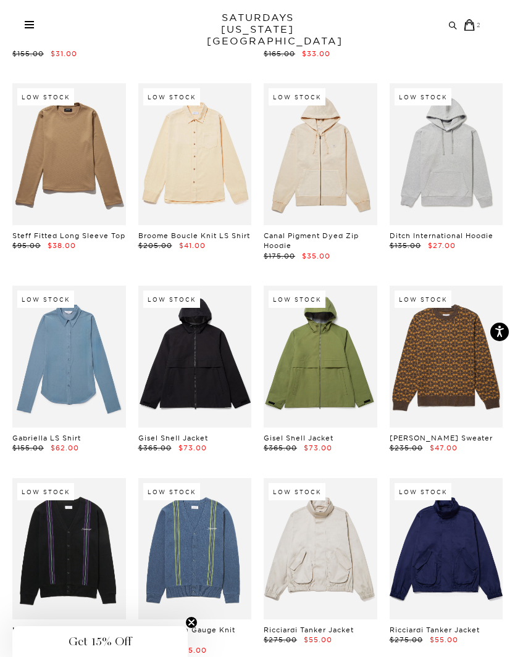
scroll to position [7058, 0]
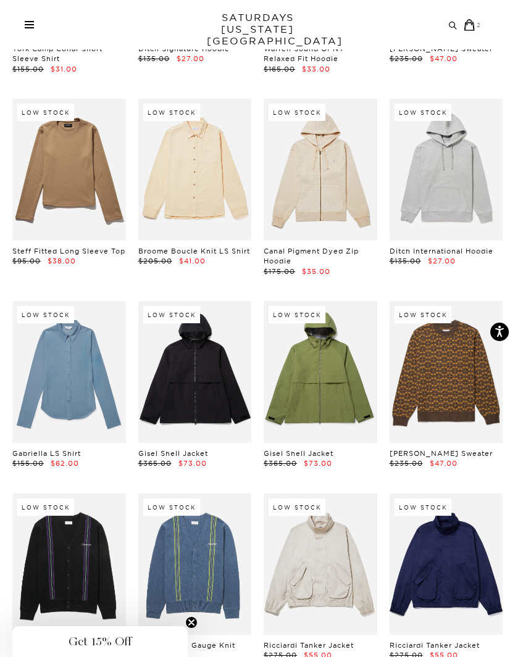
click at [322, 301] on link at bounding box center [320, 371] width 114 height 141
click at [205, 301] on link at bounding box center [195, 371] width 114 height 141
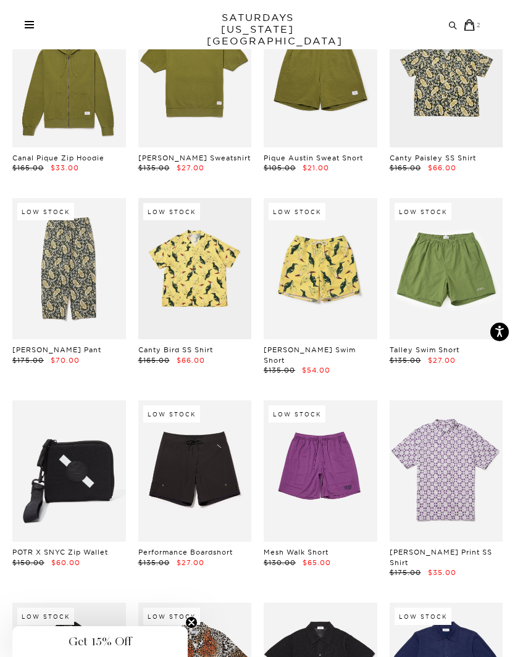
scroll to position [4531, 0]
click at [89, 413] on link at bounding box center [69, 471] width 114 height 141
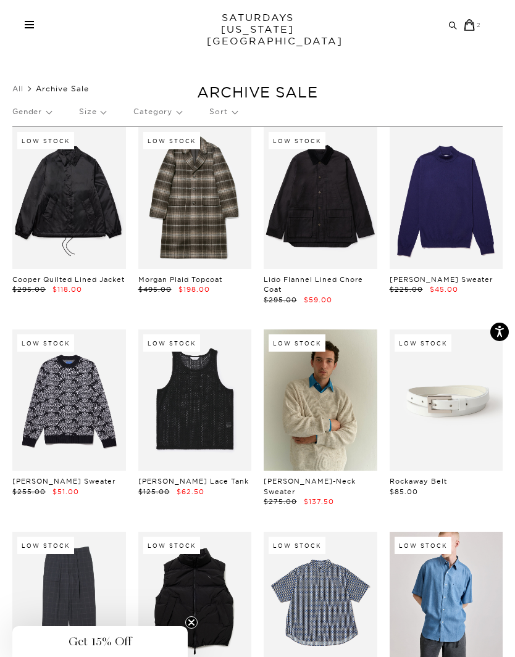
scroll to position [4532, 0]
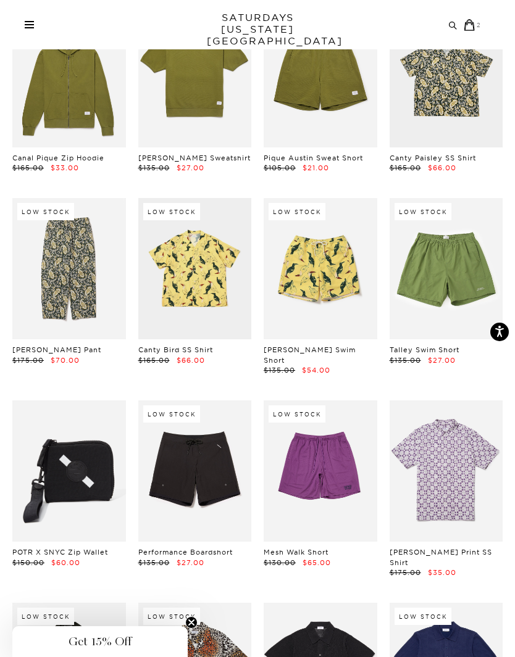
click at [86, 417] on link at bounding box center [69, 470] width 114 height 141
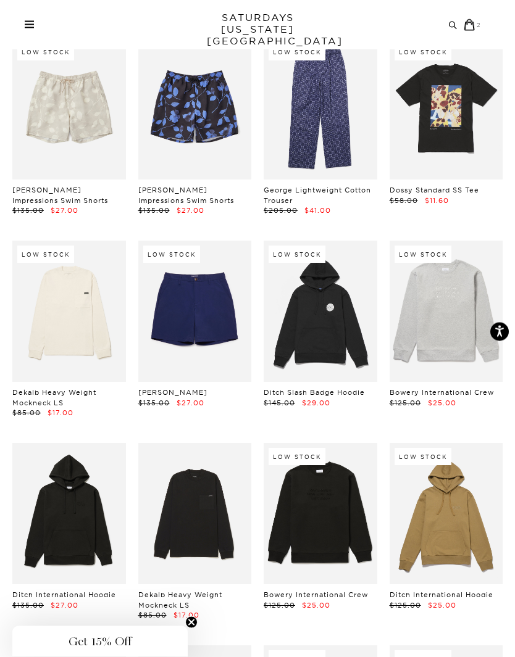
scroll to position [3487, 0]
click at [452, 283] on link at bounding box center [446, 311] width 114 height 141
click at [202, 481] on link at bounding box center [195, 513] width 114 height 141
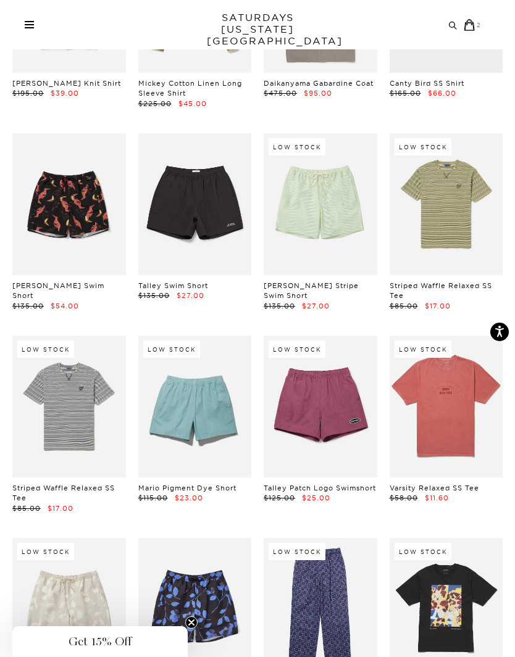
scroll to position [2987, 0]
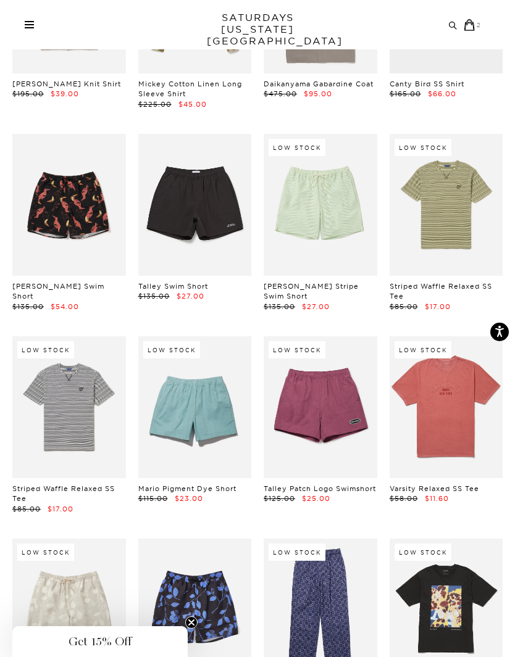
click at [452, 375] on link at bounding box center [446, 406] width 114 height 141
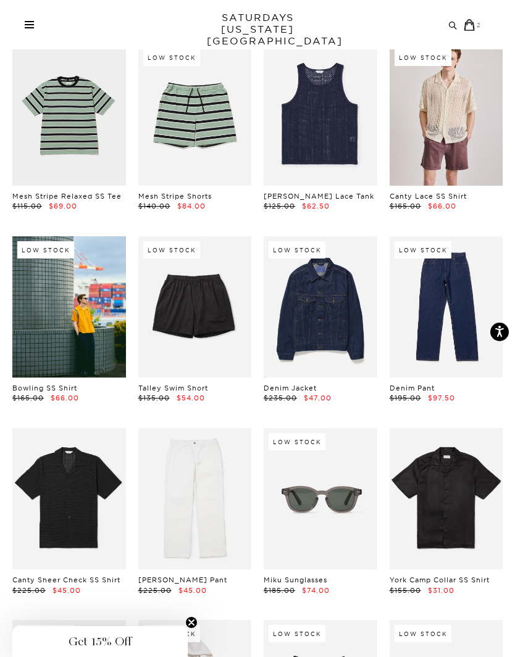
scroll to position [882, 0]
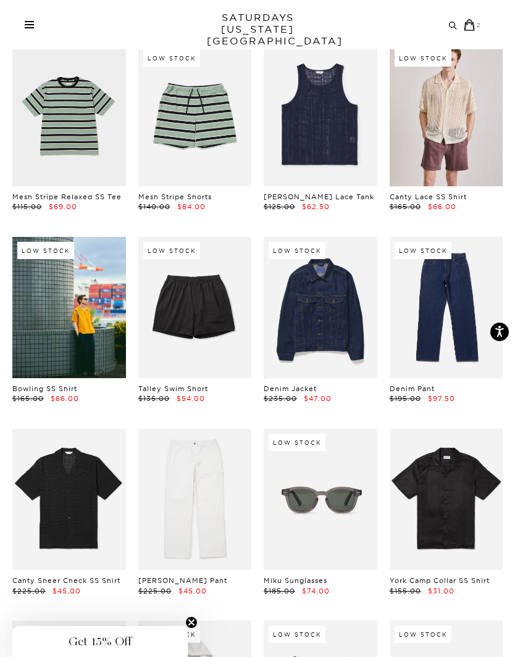
click at [200, 478] on link at bounding box center [195, 499] width 114 height 141
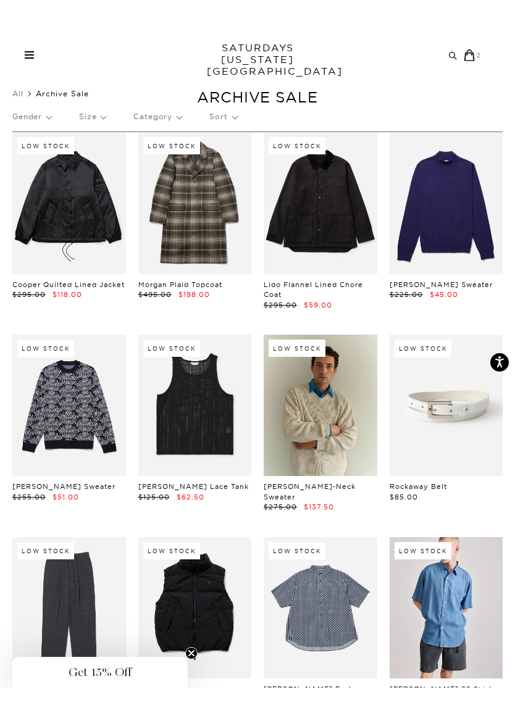
scroll to position [0, 0]
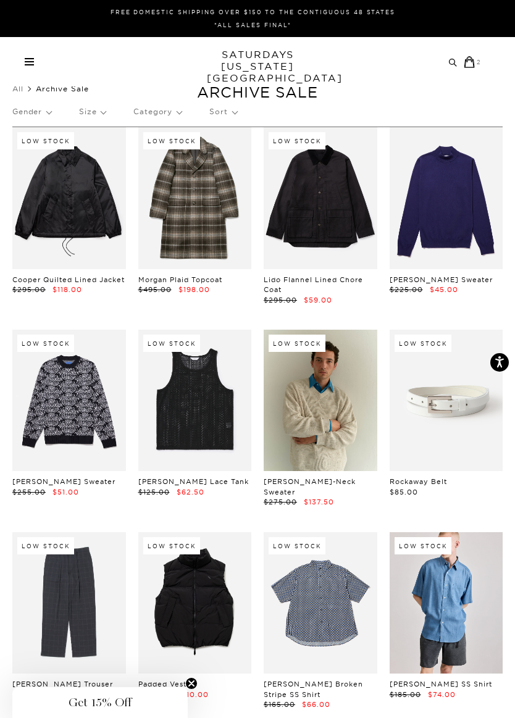
click at [465, 213] on link at bounding box center [446, 197] width 114 height 141
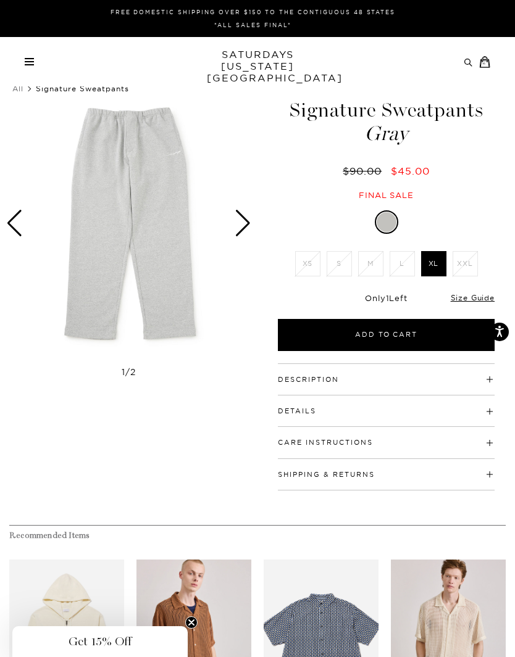
click at [242, 220] on div "Next slide" at bounding box center [242, 223] width 17 height 27
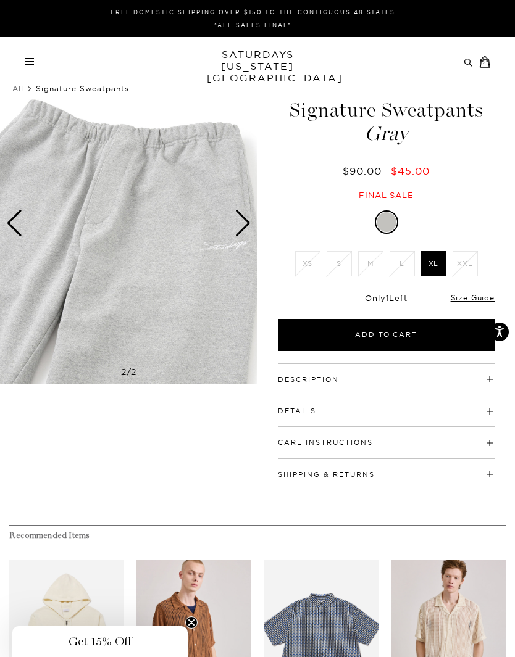
click at [245, 222] on div "Next slide" at bounding box center [242, 223] width 17 height 27
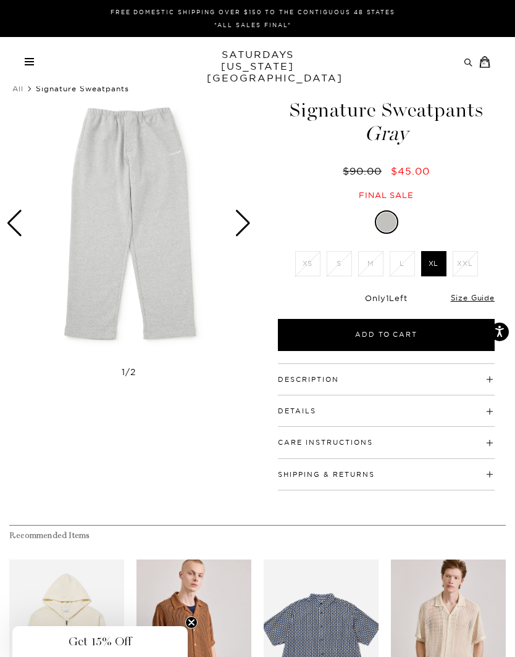
click at [246, 218] on div "Next slide" at bounding box center [242, 223] width 17 height 27
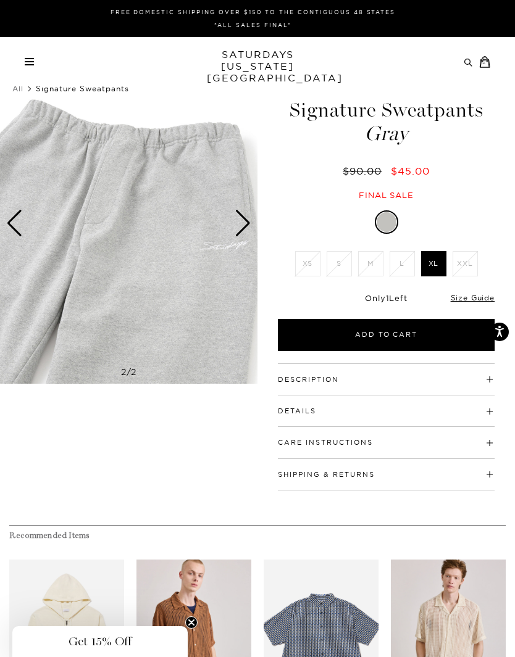
click at [240, 232] on div "Next slide" at bounding box center [242, 223] width 17 height 27
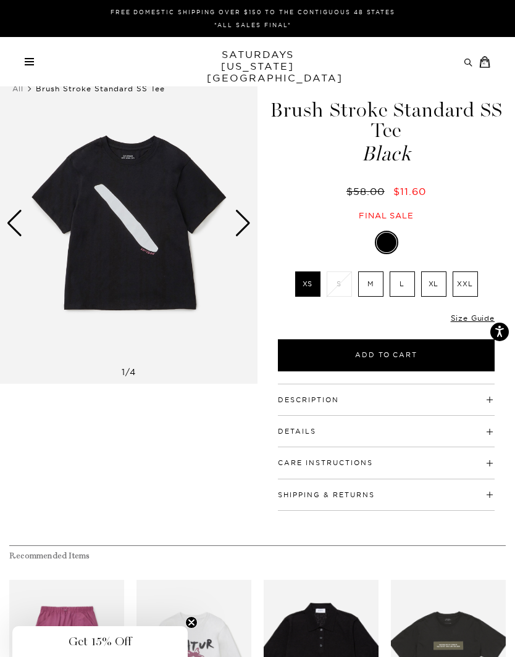
click at [245, 225] on div "Next slide" at bounding box center [242, 223] width 17 height 27
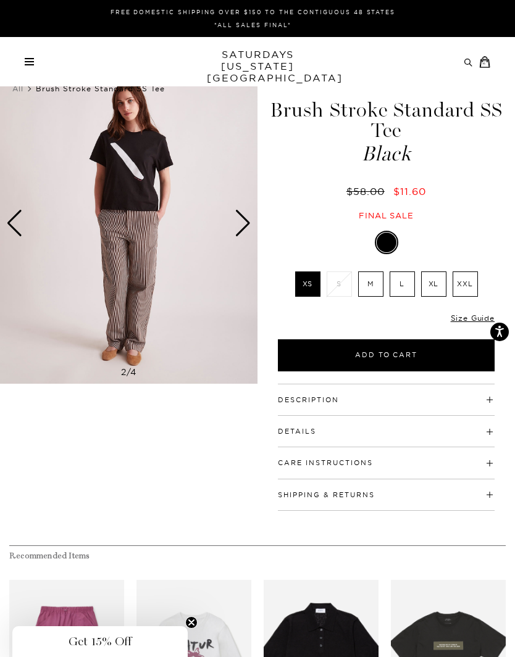
click at [244, 221] on div "Next slide" at bounding box center [242, 223] width 17 height 27
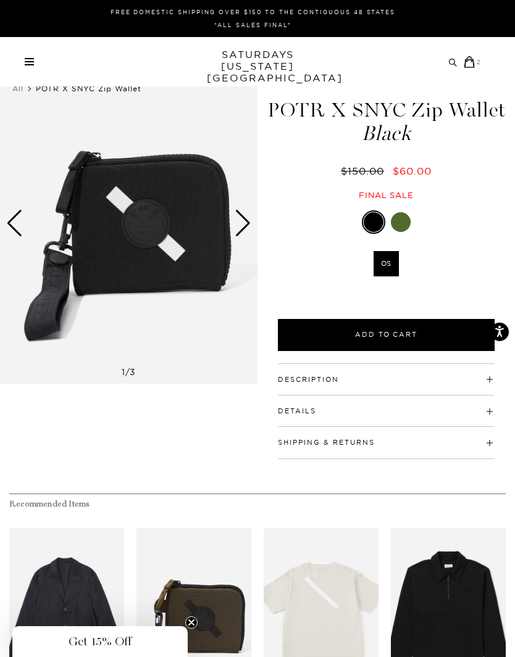
click at [250, 222] on div "Next slide" at bounding box center [242, 223] width 17 height 27
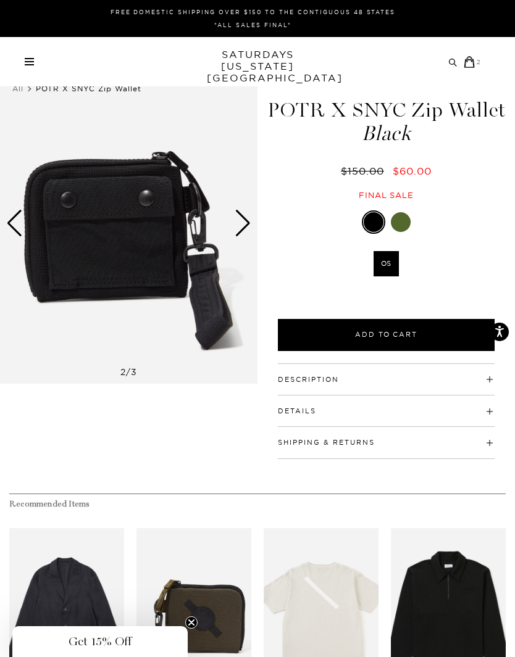
click at [248, 217] on div "Next slide" at bounding box center [242, 223] width 17 height 27
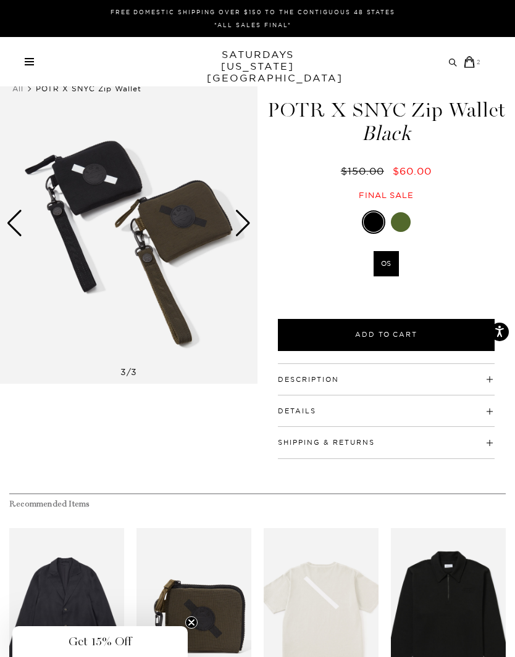
click at [255, 219] on img at bounding box center [128, 222] width 257 height 321
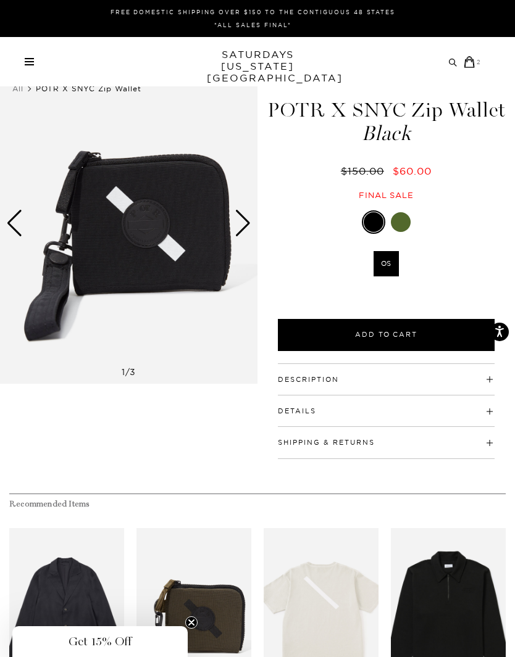
click at [246, 220] on div "Next slide" at bounding box center [242, 223] width 17 height 27
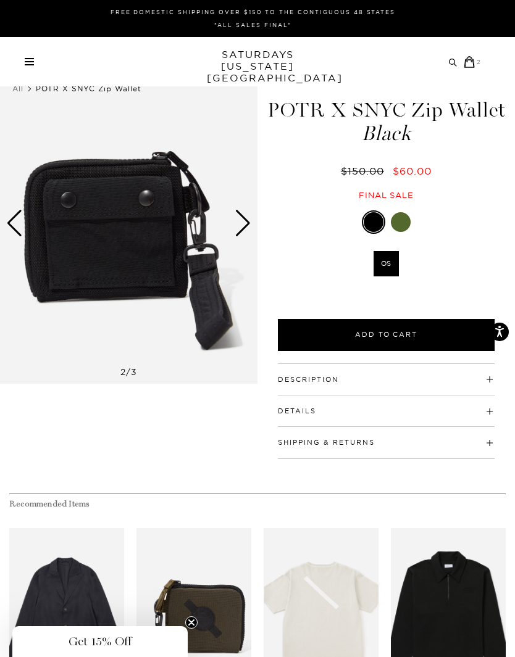
click at [244, 223] on div "Next slide" at bounding box center [242, 223] width 17 height 27
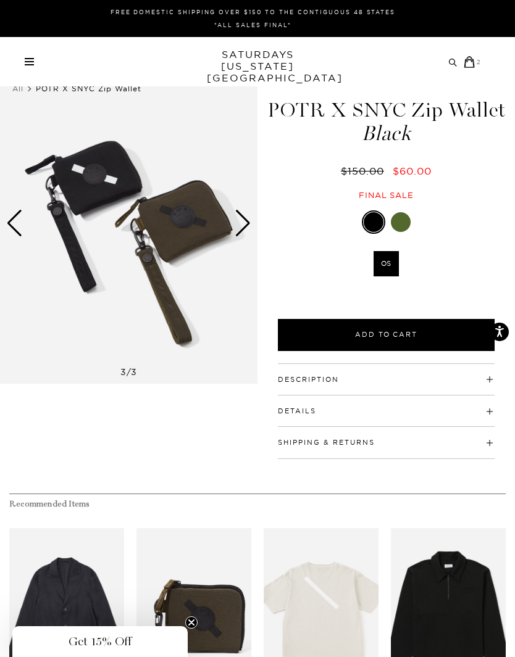
click at [412, 380] on h4 "Description" at bounding box center [386, 374] width 217 height 20
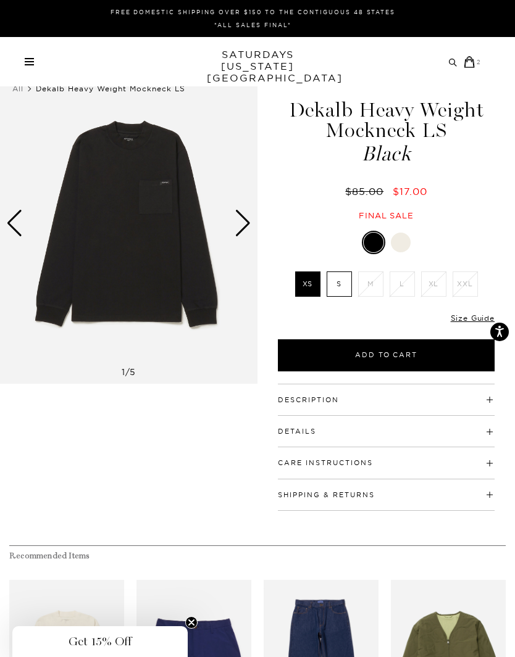
click at [406, 239] on div at bounding box center [401, 243] width 20 height 20
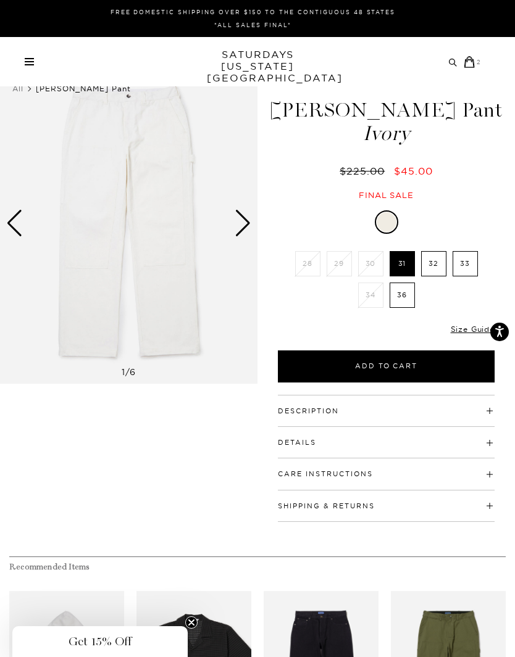
click at [363, 404] on h4 "Description" at bounding box center [386, 406] width 217 height 20
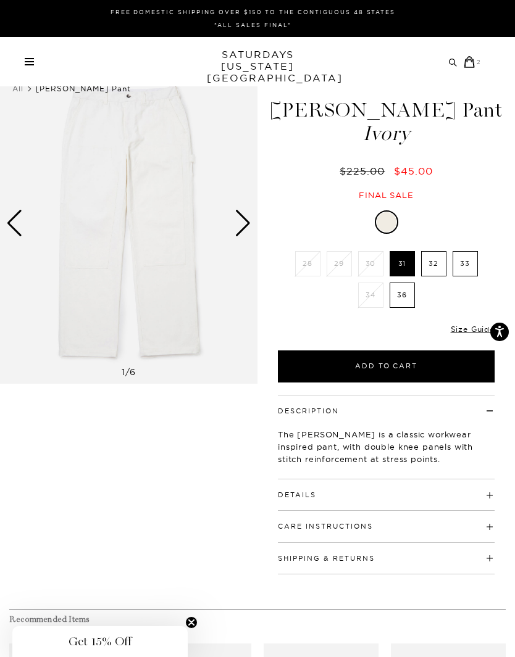
click at [386, 492] on h4 "Details" at bounding box center [386, 489] width 217 height 20
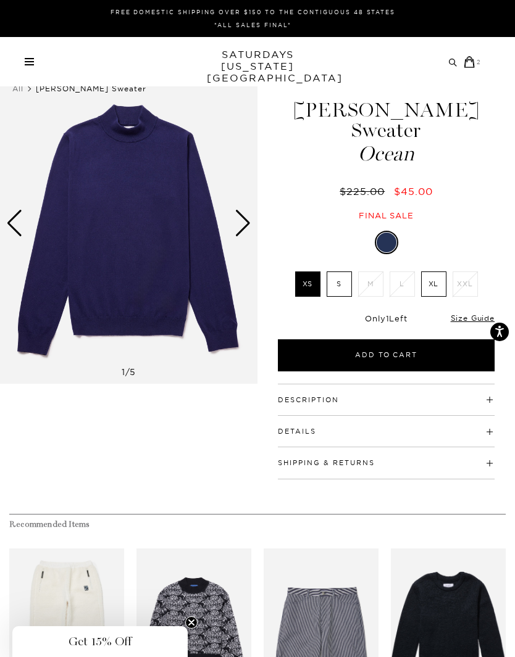
click at [245, 213] on div "Next slide" at bounding box center [242, 223] width 17 height 27
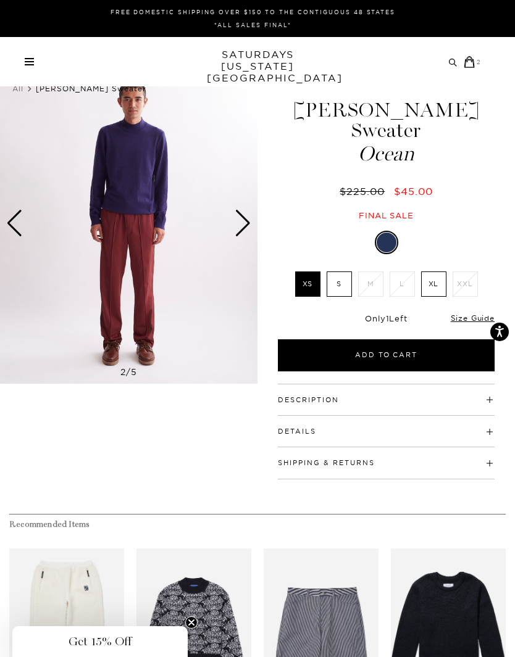
click at [374, 384] on h4 "Description" at bounding box center [386, 394] width 217 height 20
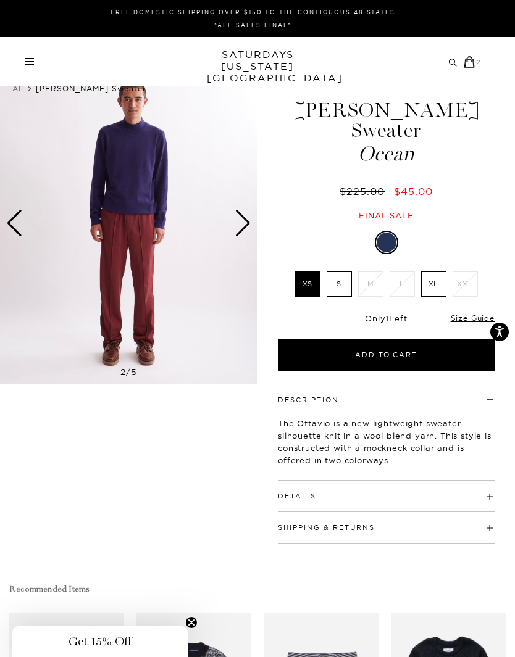
click at [380, 481] on h4 "Details" at bounding box center [386, 491] width 217 height 20
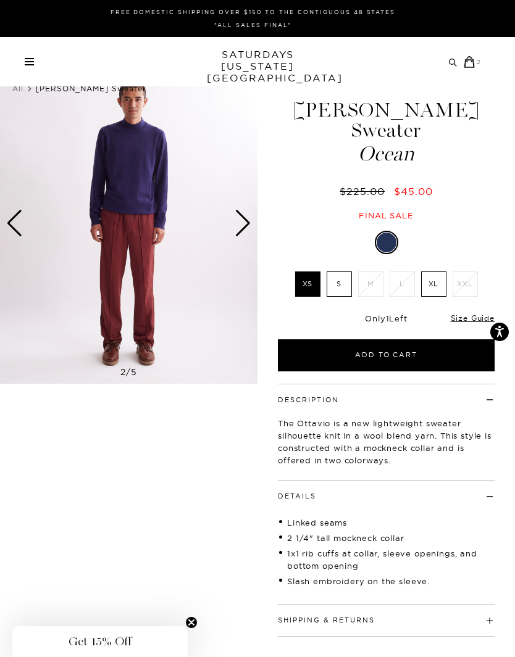
click at [244, 221] on div "Next slide" at bounding box center [242, 223] width 17 height 27
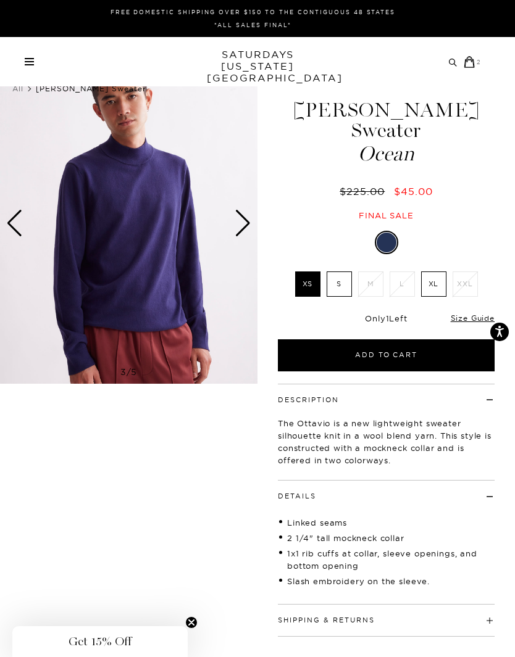
click at [251, 231] on div "Next slide" at bounding box center [242, 223] width 17 height 27
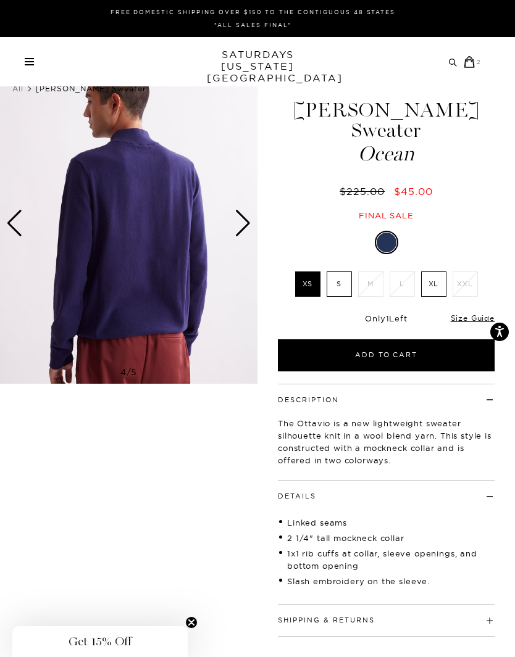
click at [249, 230] on div "Next slide" at bounding box center [242, 223] width 17 height 27
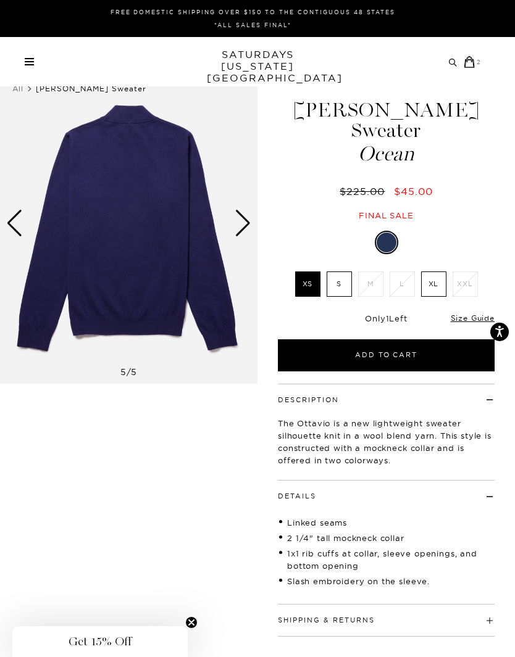
click at [18, 222] on div "Previous slide" at bounding box center [14, 223] width 17 height 27
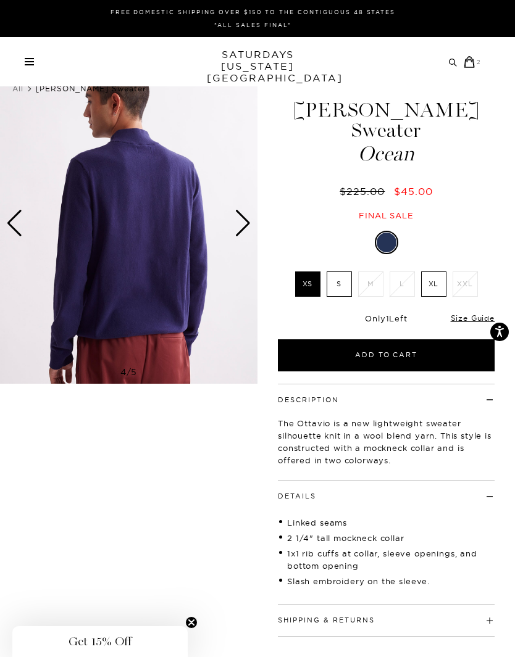
click at [24, 218] on img at bounding box center [128, 222] width 257 height 321
click at [22, 219] on div "Previous slide" at bounding box center [14, 223] width 17 height 27
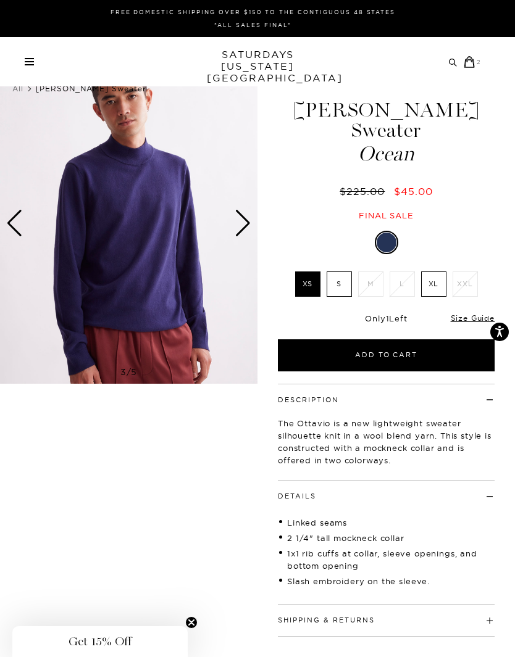
click at [19, 214] on div "Previous slide" at bounding box center [14, 223] width 17 height 27
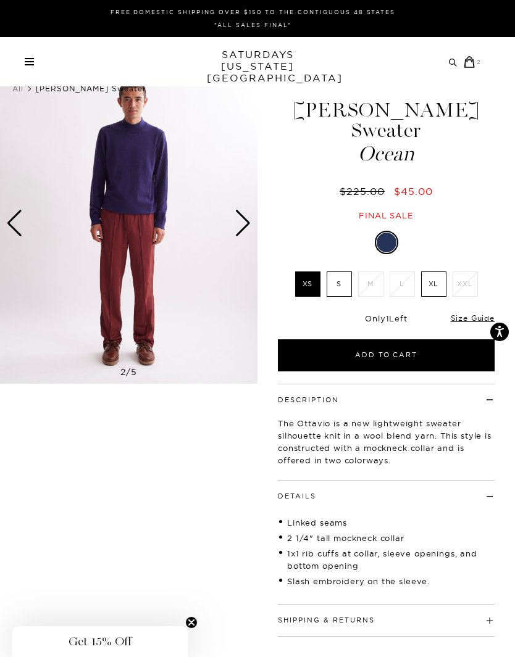
click at [471, 60] on icon at bounding box center [469, 61] width 10 height 11
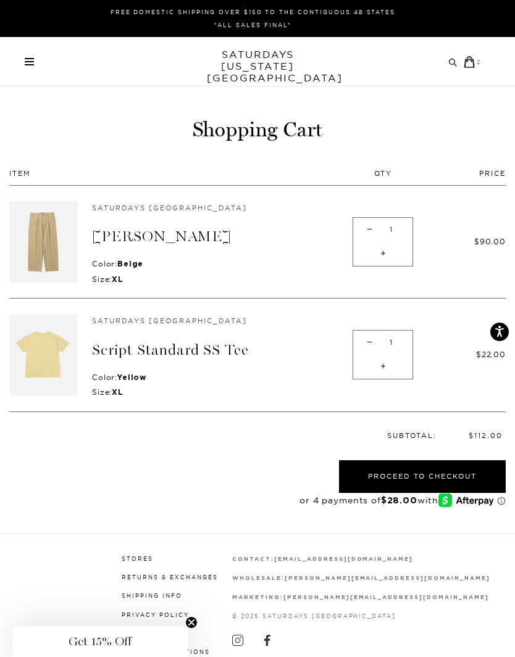
click at [361, 342] on span "-" at bounding box center [369, 343] width 17 height 24
type input "0"
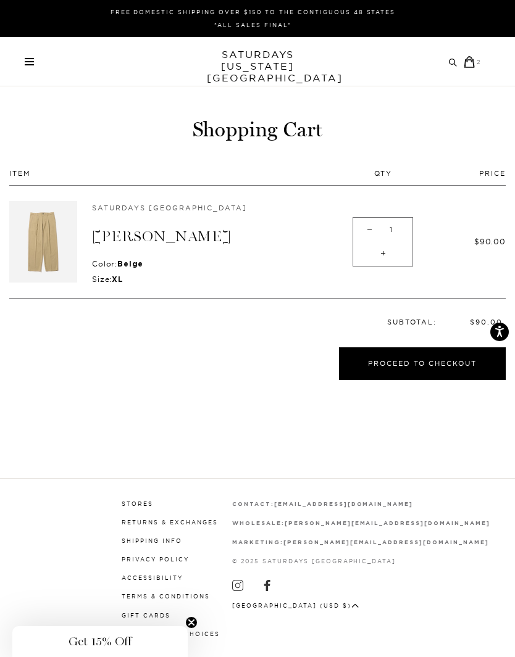
click at [361, 236] on span "-" at bounding box center [369, 230] width 17 height 24
type input "0"
